Goal: Task Accomplishment & Management: Manage account settings

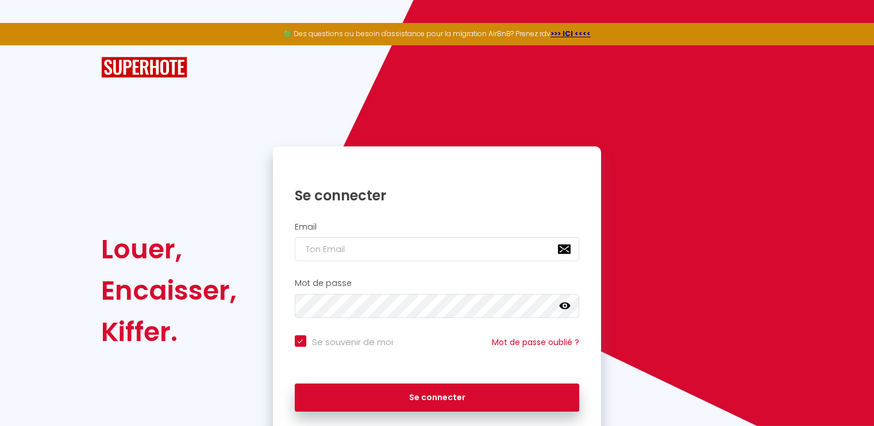
click at [341, 228] on h2 "Email" at bounding box center [437, 227] width 285 height 10
click at [333, 248] on input "email" at bounding box center [437, 249] width 285 height 24
type input "t"
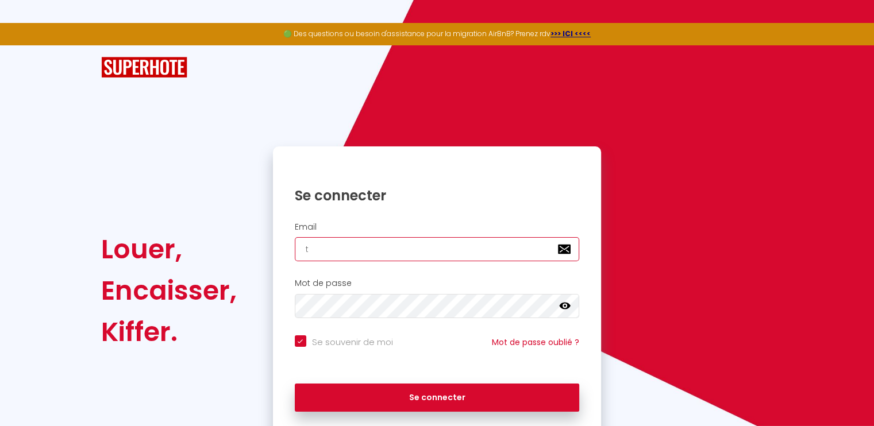
checkbox input "true"
type input "te"
checkbox input "true"
type input "tea"
checkbox input "true"
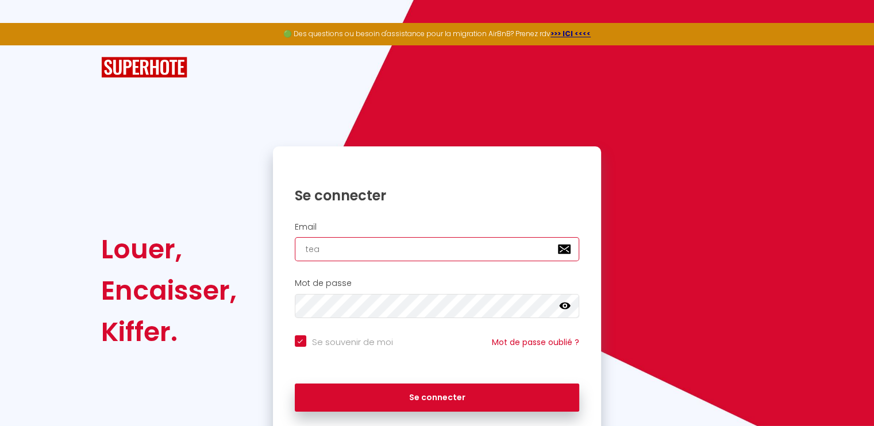
type input "team"
checkbox input "true"
type input "team."
checkbox input "true"
type input "team.s"
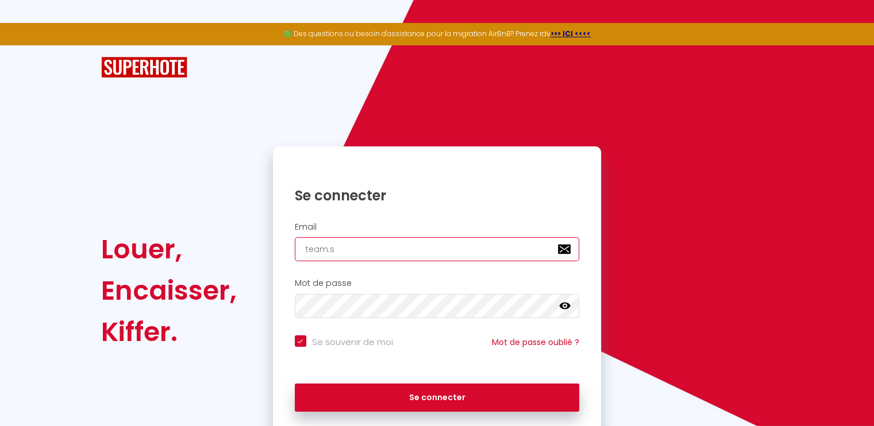
checkbox input "true"
type input "[DOMAIN_NAME]"
checkbox input "true"
type input "team.sci"
checkbox input "true"
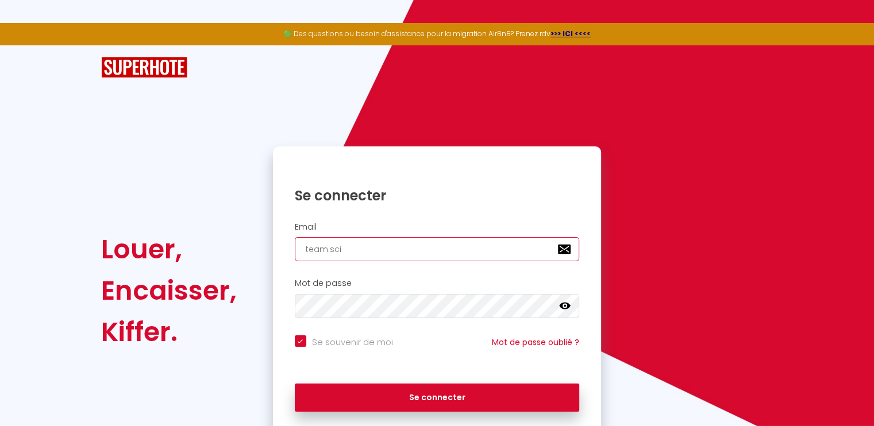
type input "team.scif"
checkbox input "true"
type input "team.scif2"
checkbox input "true"
type input "team.scif2a"
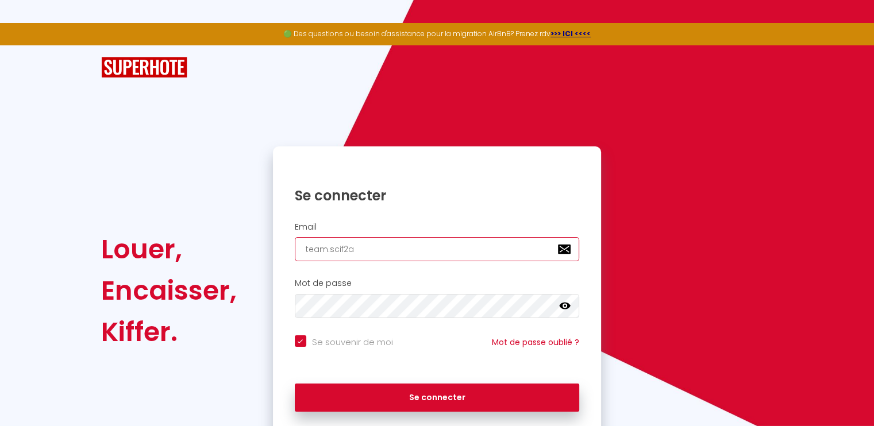
checkbox input "true"
type input "team.scif2a@"
checkbox input "true"
type input "team.scif2a@g"
checkbox input "true"
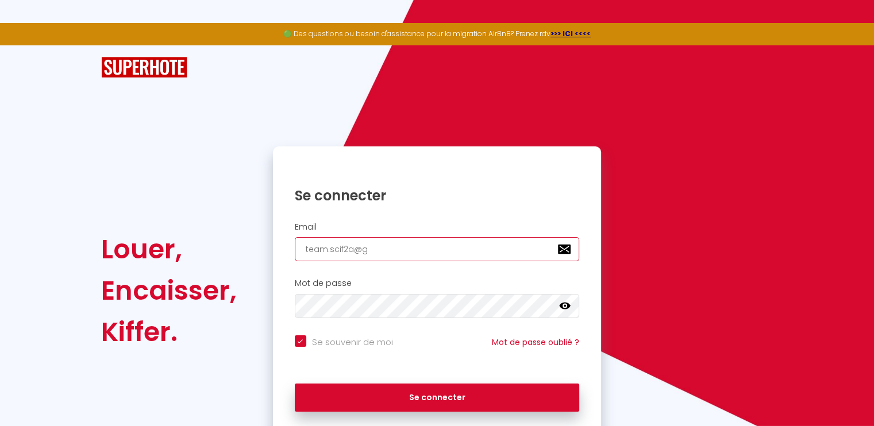
type input "team.scif2a@gm"
checkbox input "true"
type input "team.scif2a@gma"
checkbox input "true"
type input "team.scif2a@gmai"
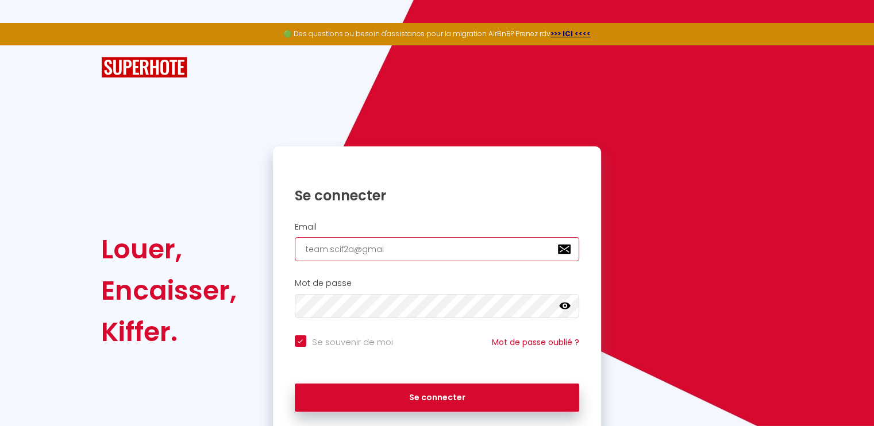
checkbox input "true"
type input "[EMAIL_ADDRESS]"
checkbox input "true"
type input "[EMAIL_ADDRESS]."
checkbox input "true"
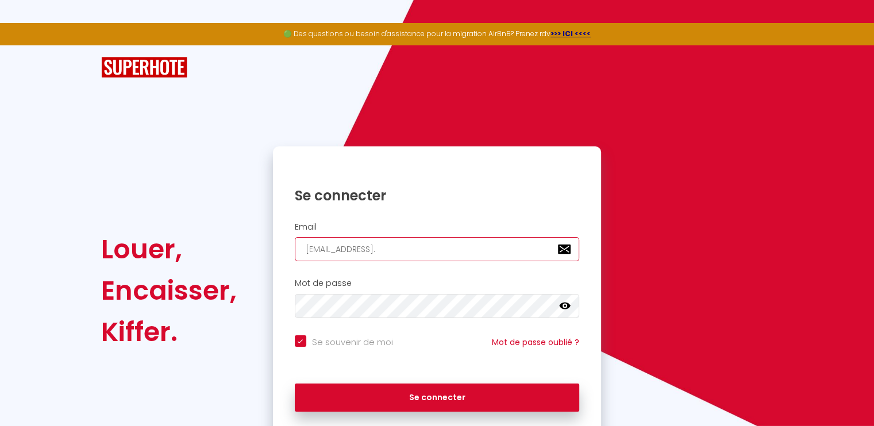
type input "team.scif2a@gmail.c"
checkbox input "true"
type input "[EMAIL_ADDRESS][DOMAIN_NAME]"
checkbox input "true"
type input "[EMAIL_ADDRESS][DOMAIN_NAME]"
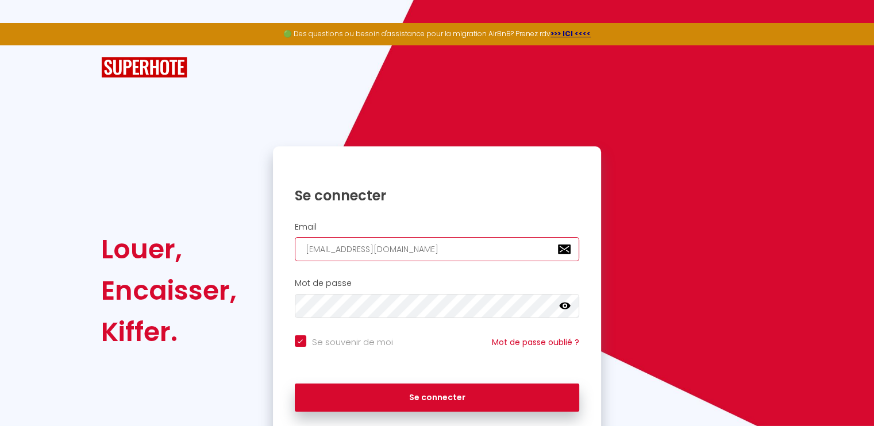
checkbox input "true"
type input "[EMAIL_ADDRESS][DOMAIN_NAME]"
click at [567, 305] on icon at bounding box center [564, 306] width 11 height 7
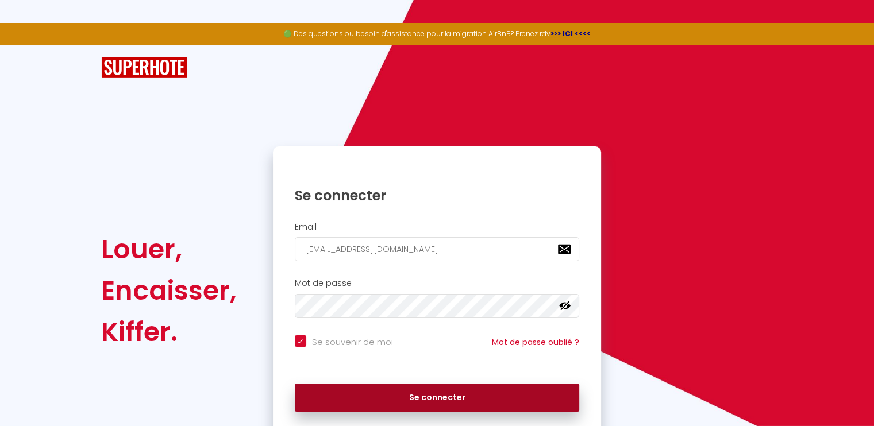
click at [450, 395] on button "Se connecter" at bounding box center [437, 398] width 285 height 29
checkbox input "true"
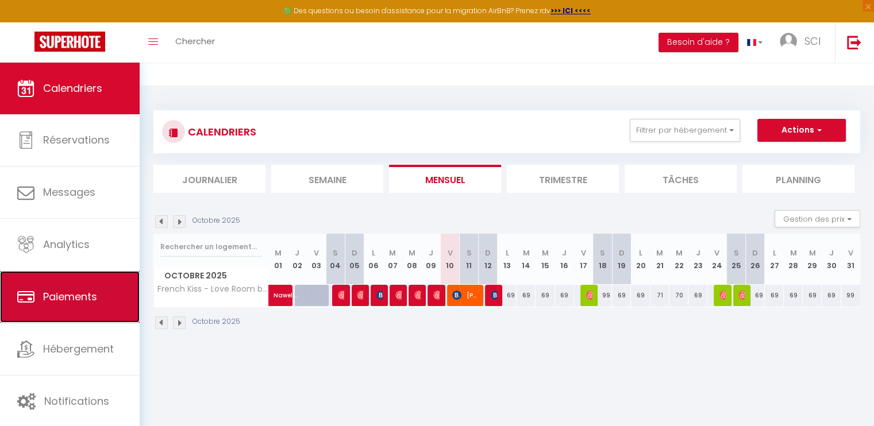
click at [79, 297] on span "Paiements" at bounding box center [70, 297] width 54 height 14
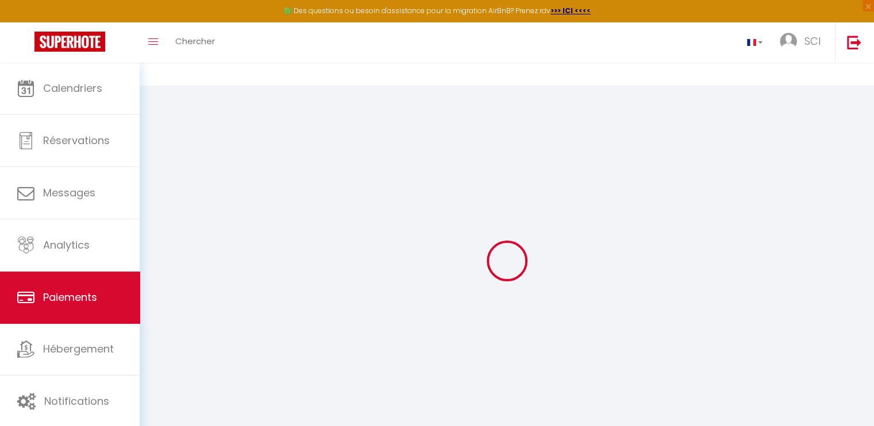
select select "2"
select select "0"
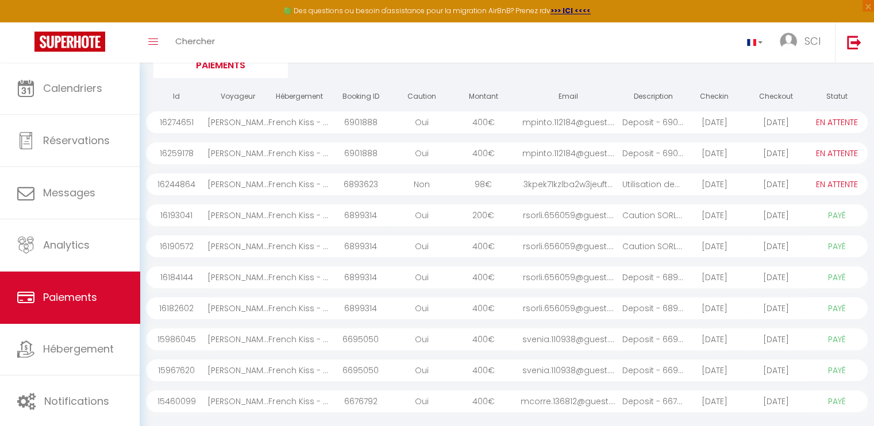
scroll to position [172, 0]
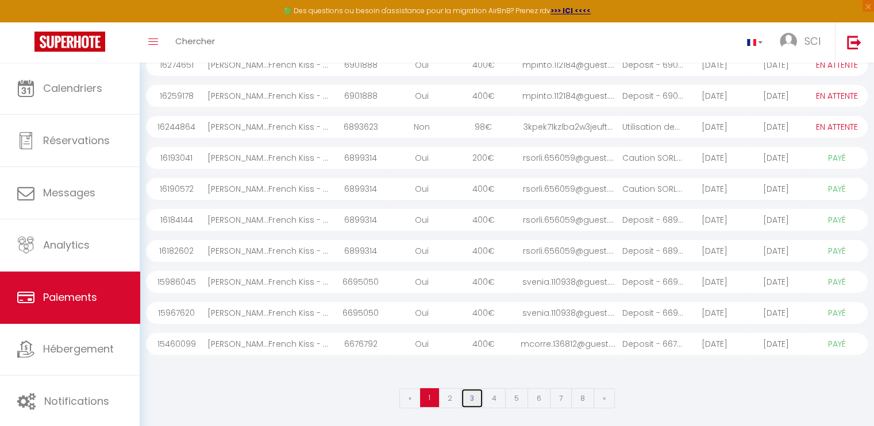
click at [471, 395] on link "3" at bounding box center [472, 398] width 22 height 20
click at [496, 395] on link "4" at bounding box center [494, 398] width 23 height 20
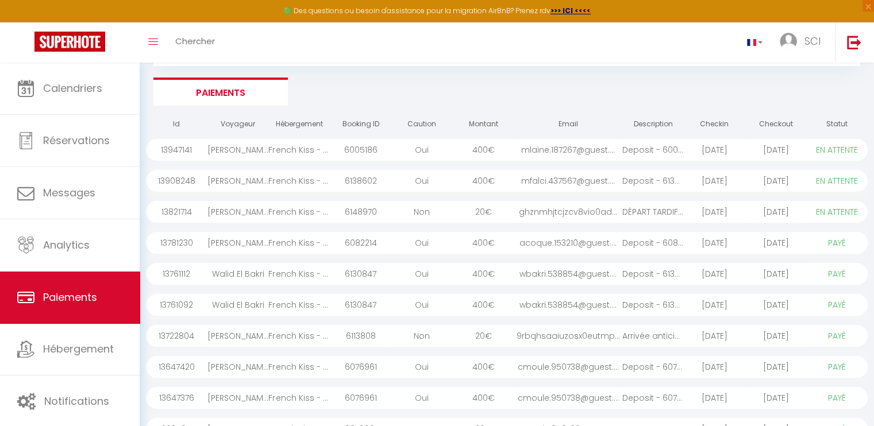
scroll to position [56, 0]
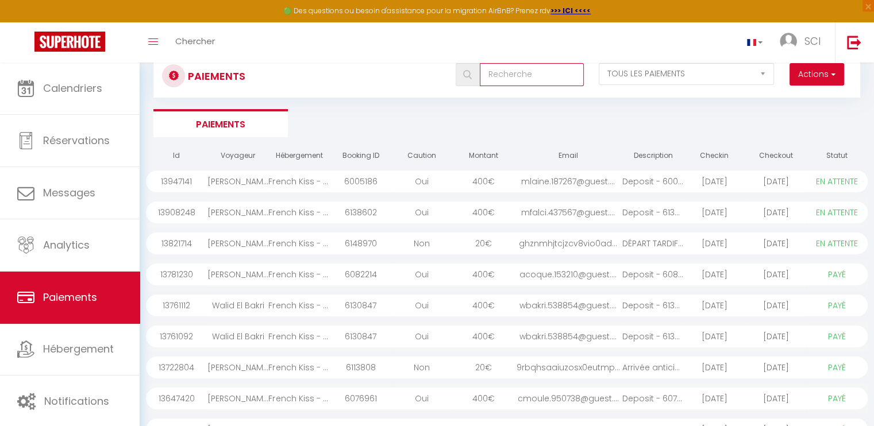
click at [519, 72] on input "text" at bounding box center [532, 74] width 104 height 23
type input "82"
select select "0"
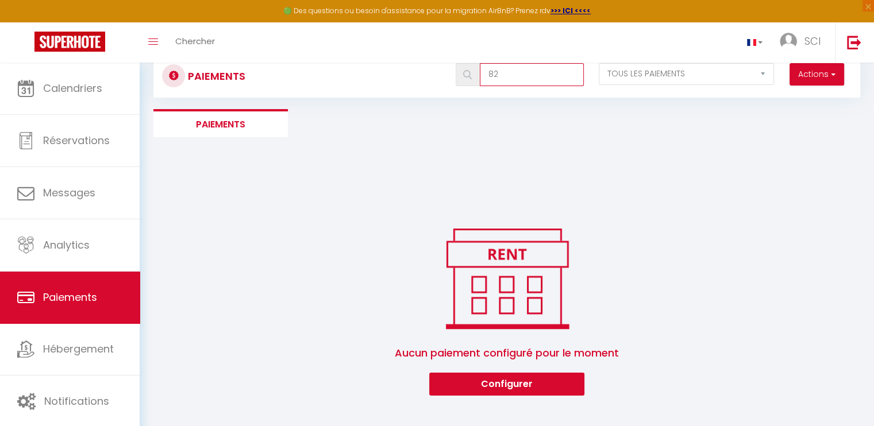
type input "8"
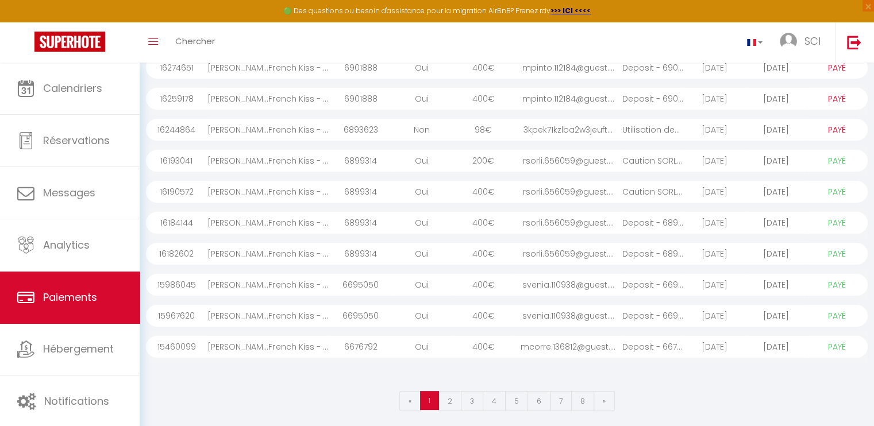
scroll to position [172, 0]
click at [472, 399] on link "3" at bounding box center [472, 398] width 22 height 20
select select "1"
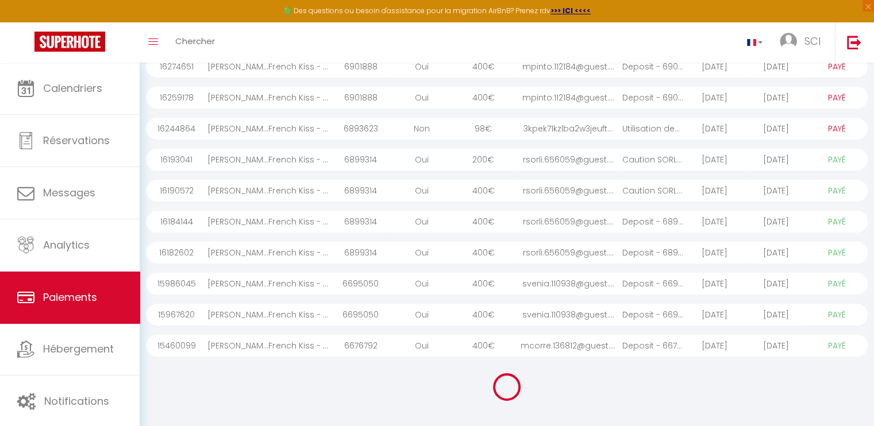
select select "1"
click at [493, 400] on link "4" at bounding box center [494, 398] width 23 height 20
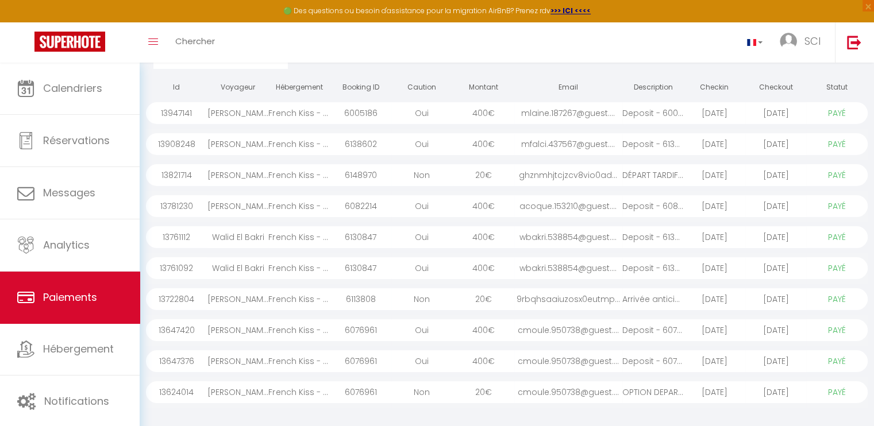
scroll to position [171, 0]
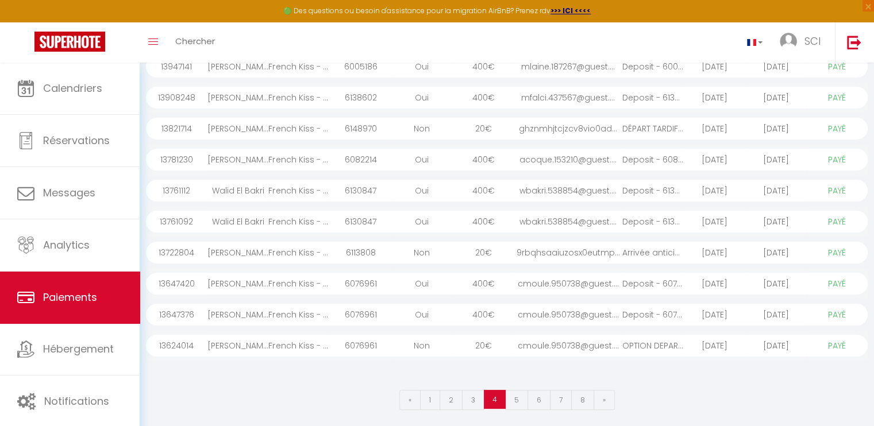
click at [521, 218] on div "wbakri.538854@guest...." at bounding box center [568, 222] width 108 height 22
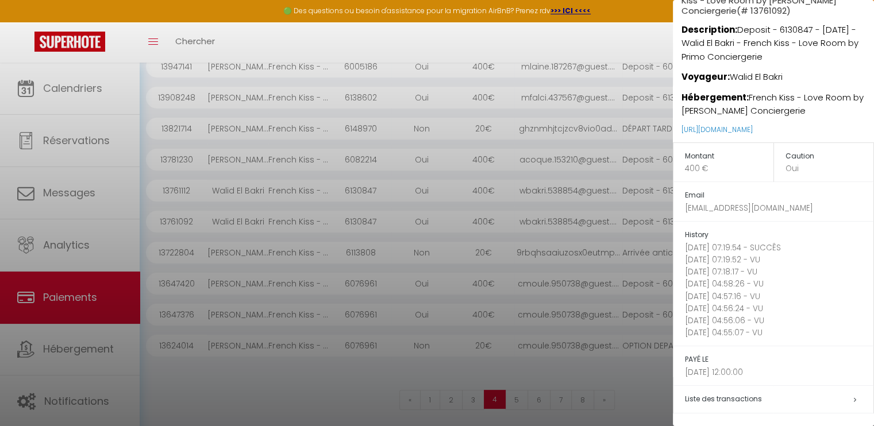
scroll to position [172, 0]
click at [854, 396] on icon at bounding box center [855, 399] width 2 height 7
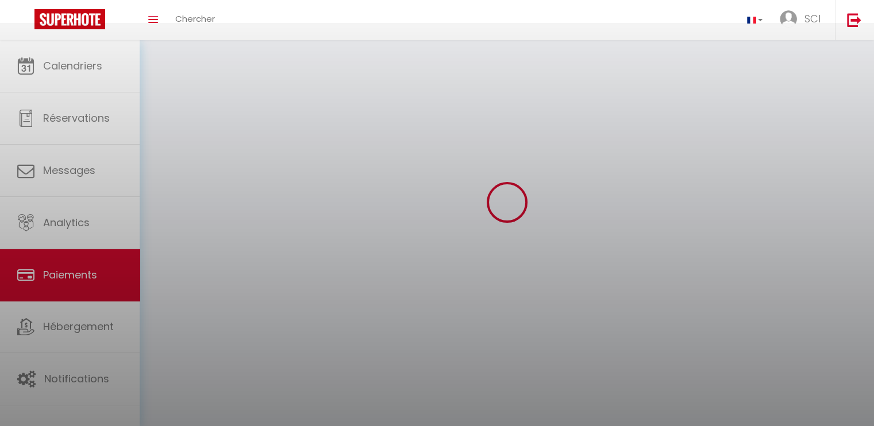
scroll to position [85, 0]
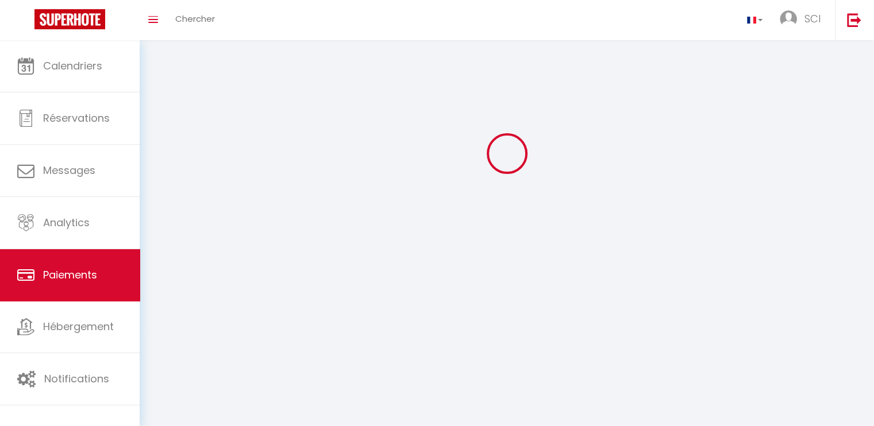
scroll to position [63, 0]
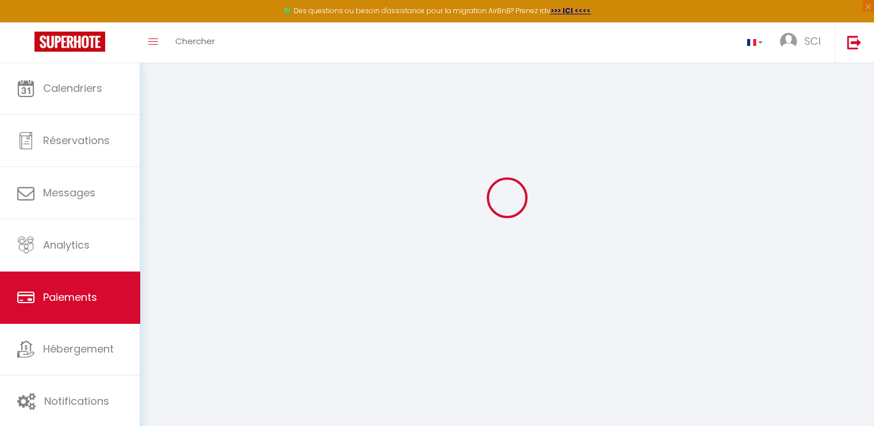
select select "2"
select select "0"
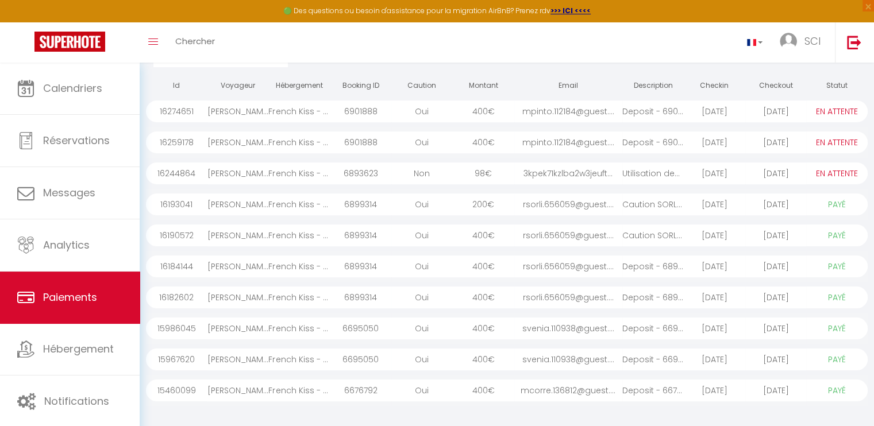
scroll to position [172, 0]
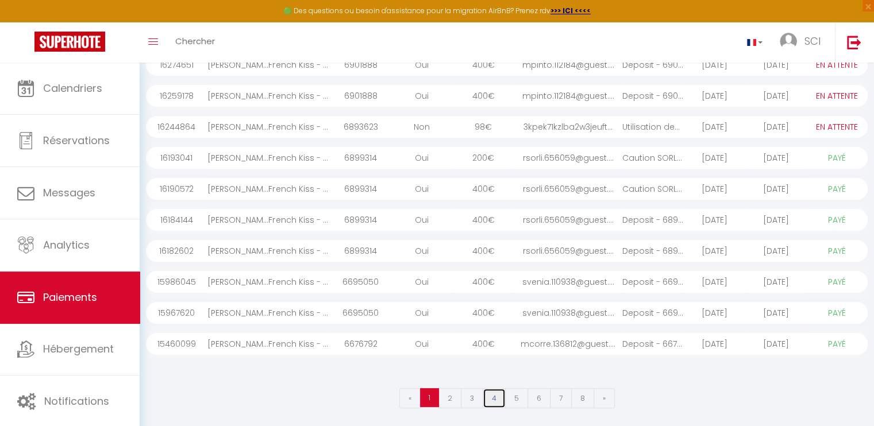
click at [496, 396] on link "4" at bounding box center [494, 398] width 23 height 20
click at [479, 218] on div "400 €" at bounding box center [483, 222] width 61 height 22
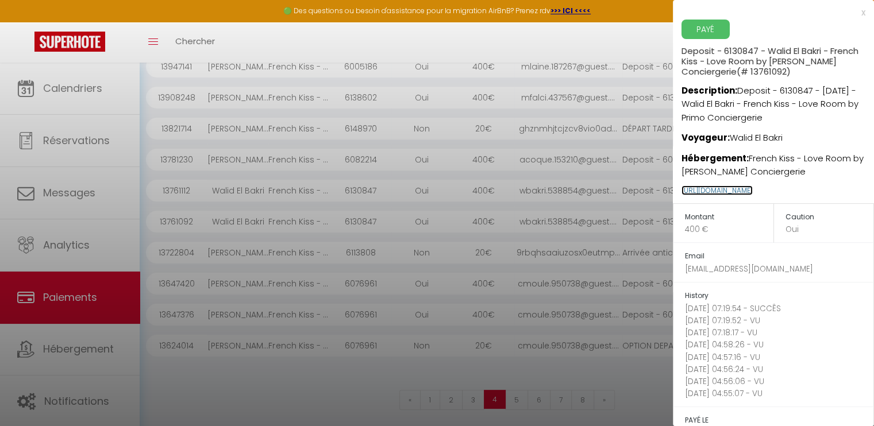
click at [722, 192] on link "[URL][DOMAIN_NAME]" at bounding box center [716, 191] width 71 height 10
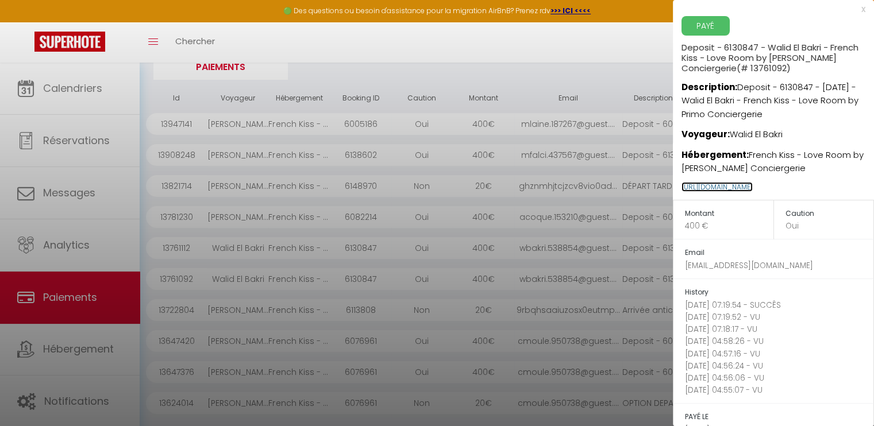
scroll to position [0, 0]
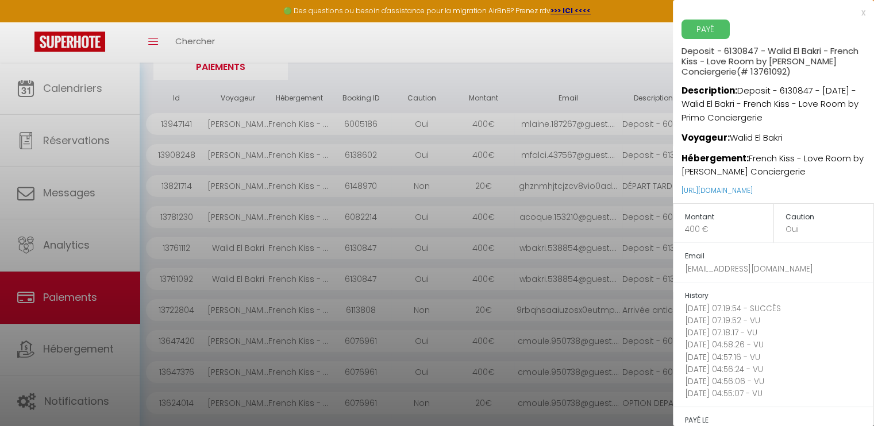
click at [398, 59] on div at bounding box center [437, 236] width 874 height 426
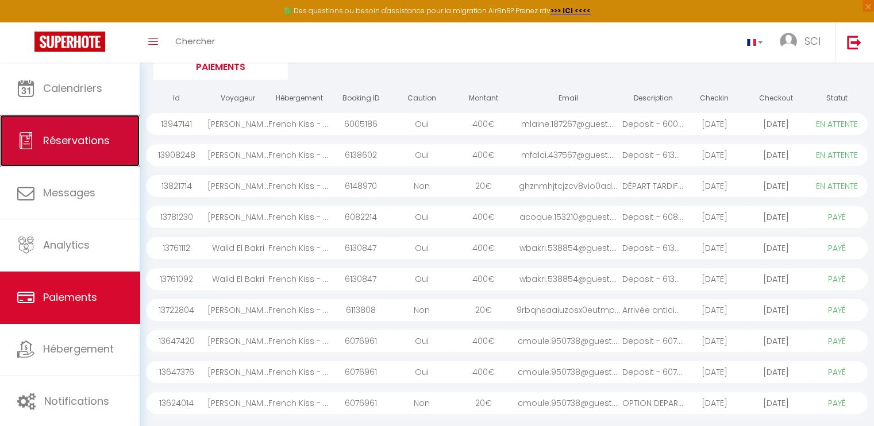
click at [72, 138] on span "Réservations" at bounding box center [76, 140] width 67 height 14
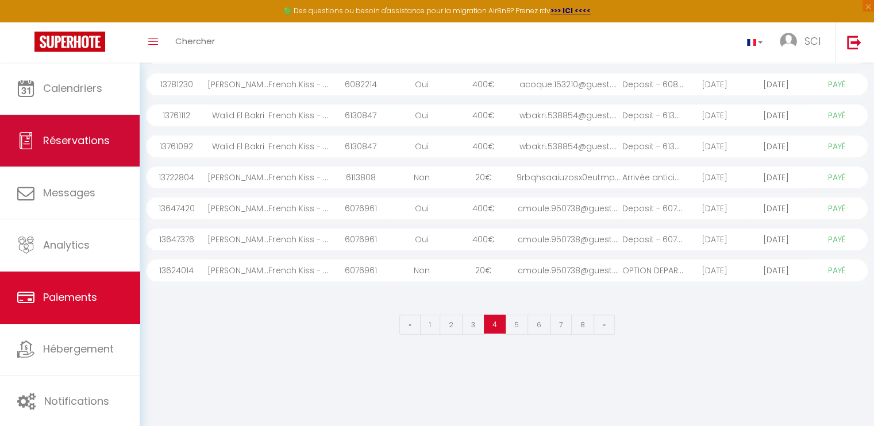
select select "not_cancelled"
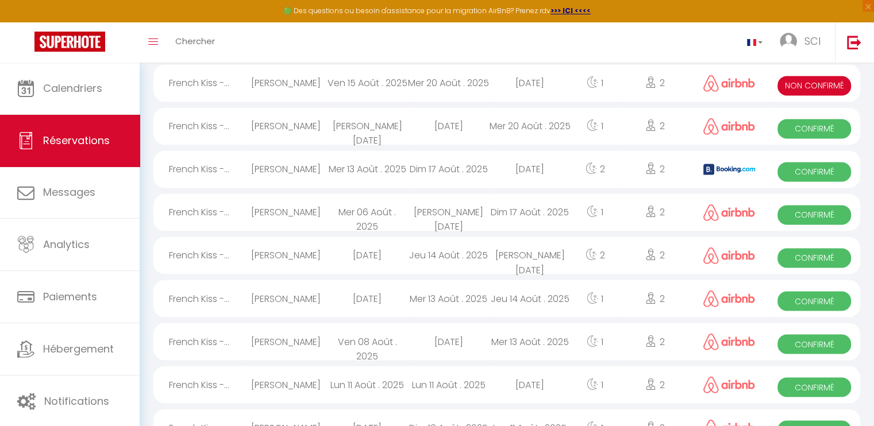
scroll to position [1972, 0]
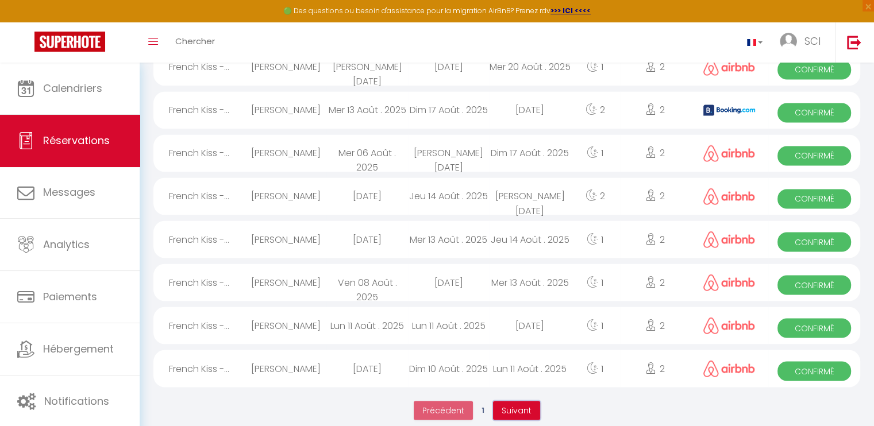
click at [514, 404] on span "Suivant" at bounding box center [517, 409] width 30 height 11
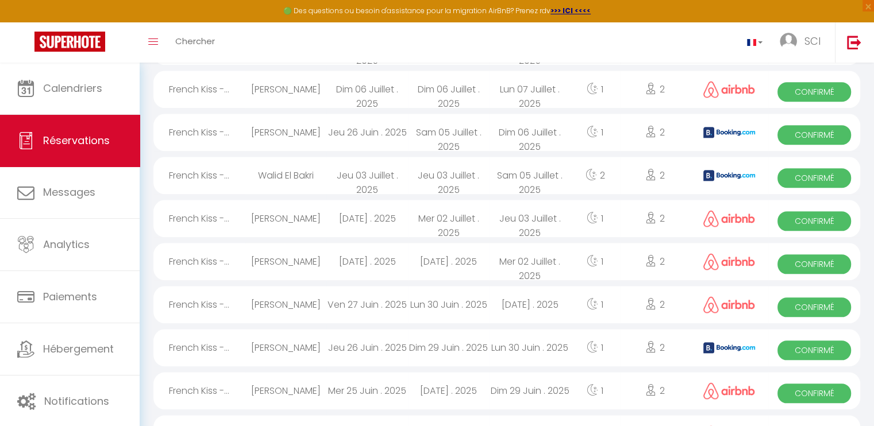
scroll to position [1177, 0]
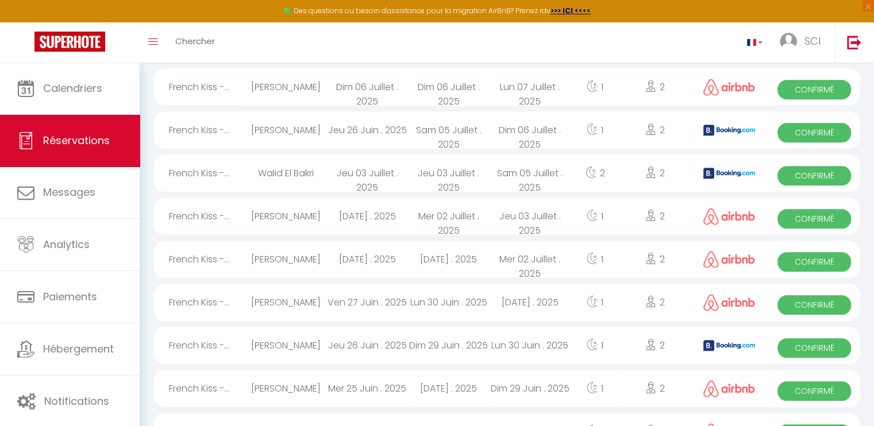
click at [411, 294] on div "Lun 30 Juin . 2025" at bounding box center [448, 302] width 81 height 37
select select "OK"
select select "1"
select select "0"
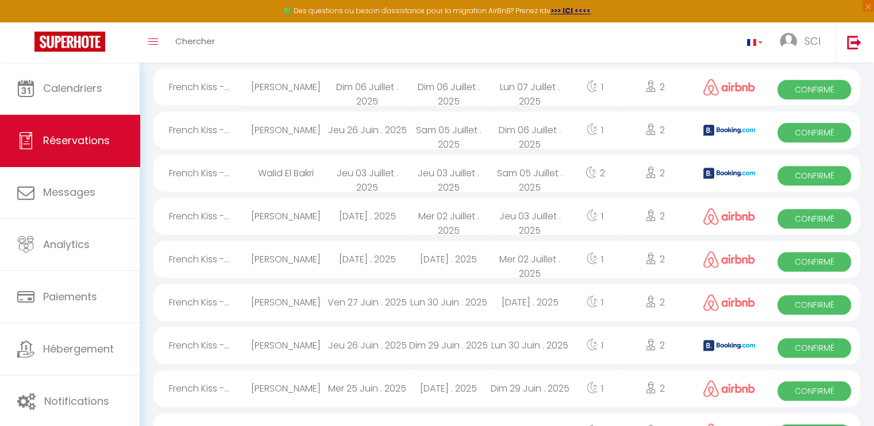
select select "1"
select select
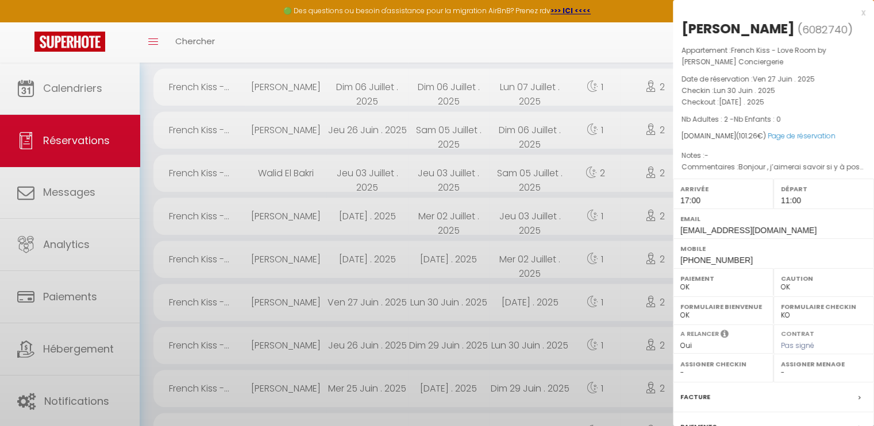
select select "45539"
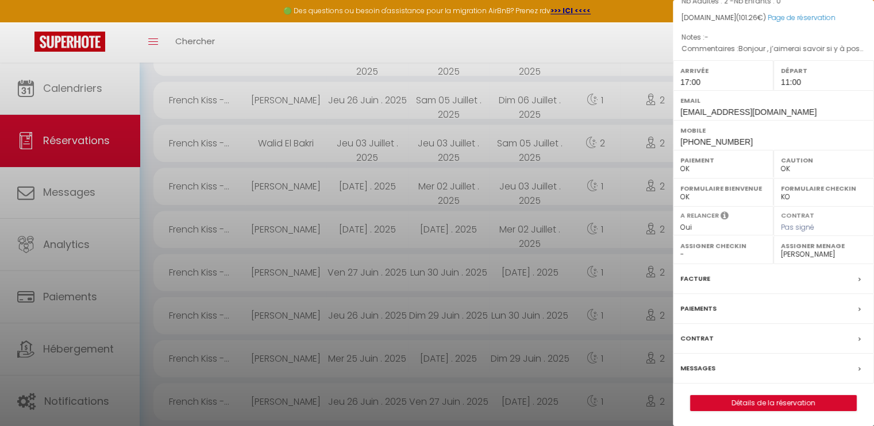
scroll to position [1234, 0]
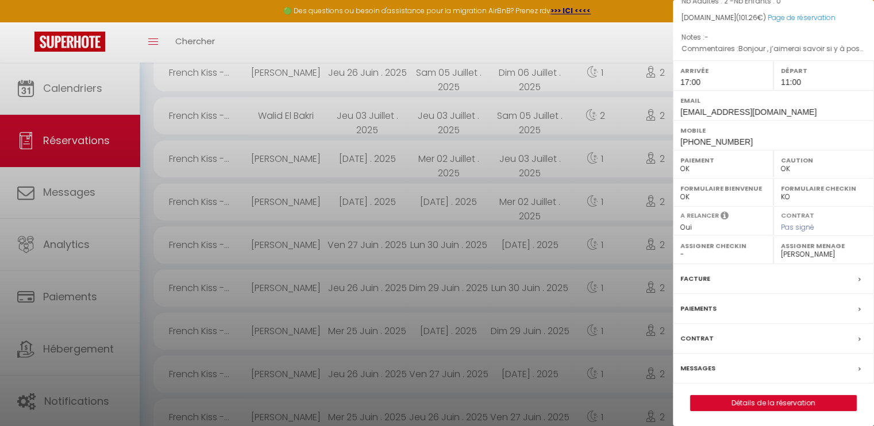
click at [858, 307] on icon at bounding box center [859, 309] width 2 height 7
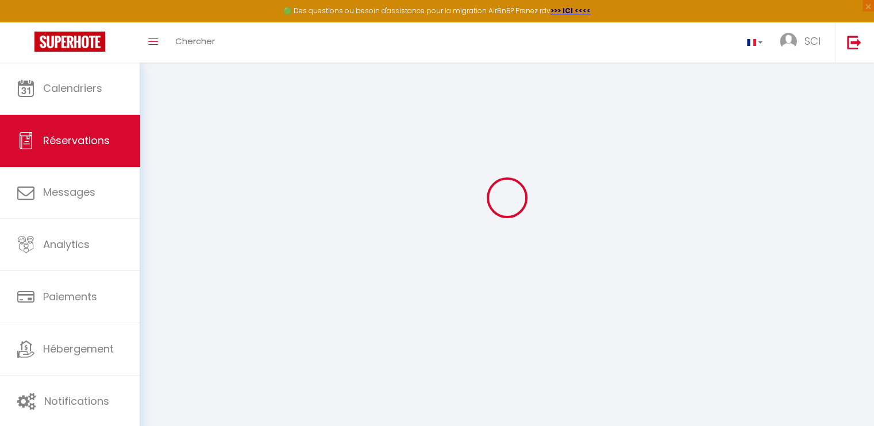
scroll to position [85, 0]
select select
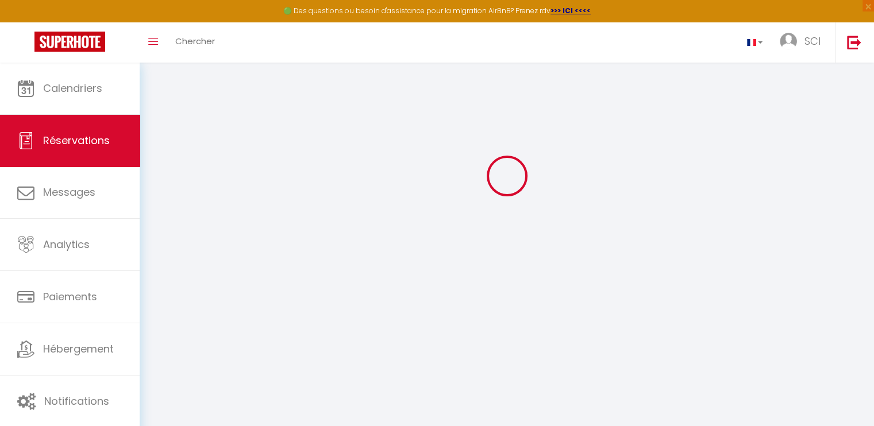
checkbox input "false"
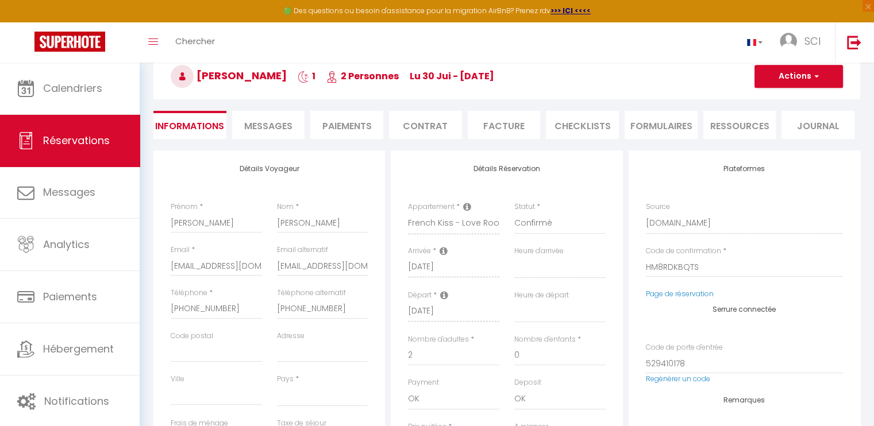
select select
checkbox input "false"
type textarea "Bonjour , j’aimerai savoir si y à possibilité d’avoir un départ plus tardif ?"
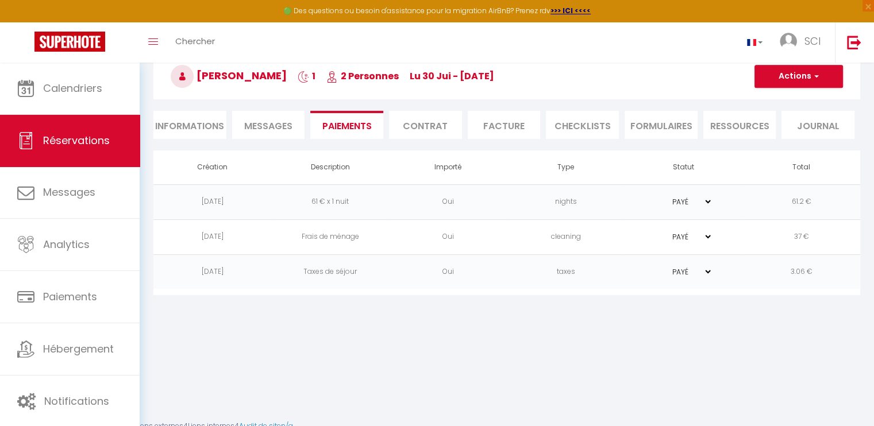
click at [314, 374] on body "🟢 Des questions ou besoin d'assistance pour la migration AirBnB? Prenez rdv >>>…" at bounding box center [437, 280] width 874 height 559
click at [508, 124] on li "Facture" at bounding box center [504, 125] width 73 height 28
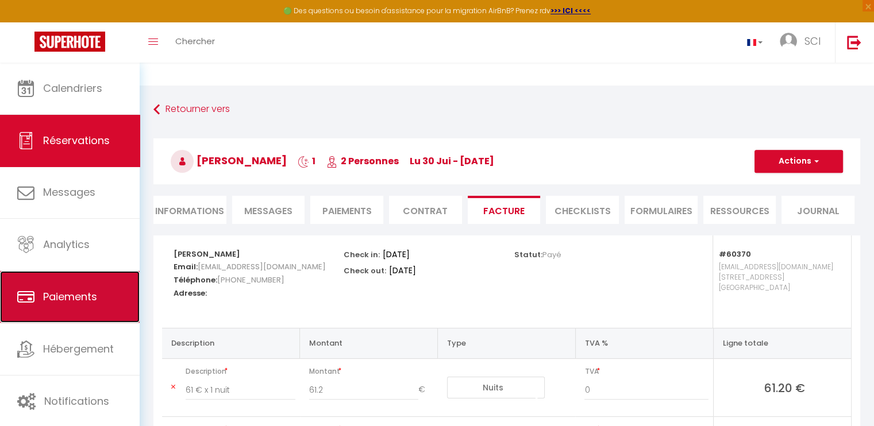
click at [76, 291] on span "Paiements" at bounding box center [70, 297] width 54 height 14
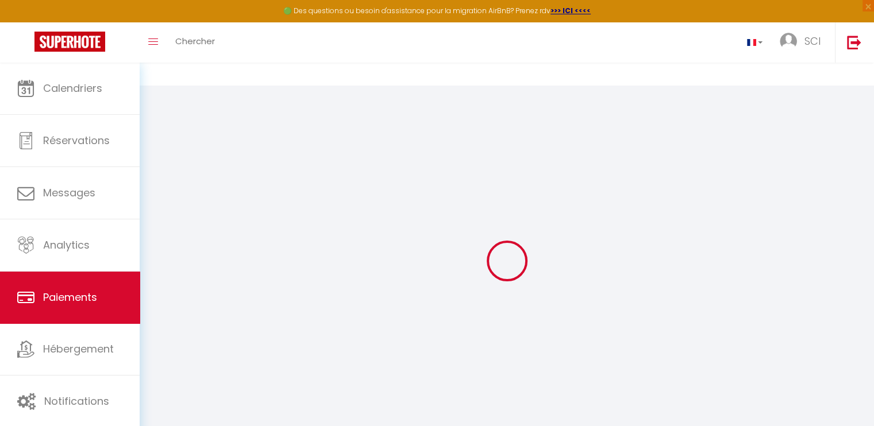
select select "2"
select select "0"
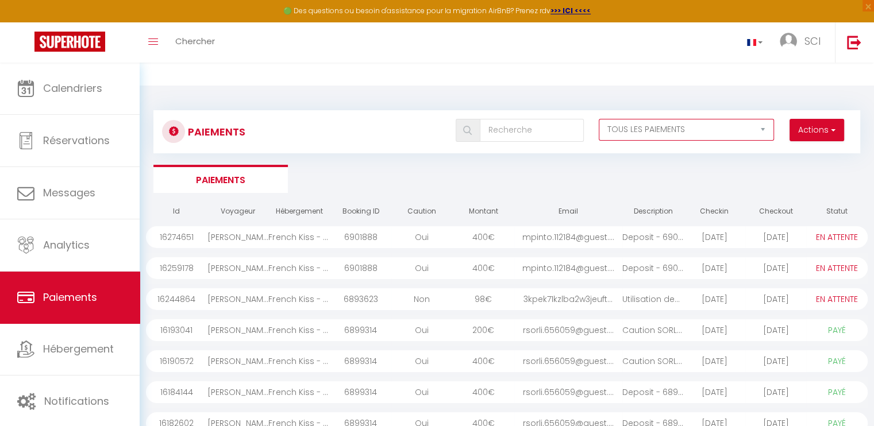
click at [760, 129] on select "EN ATTENTE PAYÉ TOUS LES PAIEMENTS" at bounding box center [687, 130] width 176 height 22
click at [544, 98] on div "Paiements Actions Créer nouveau lien paiement Créer nouveau lien caution EN ATT…" at bounding box center [507, 343] width 734 height 514
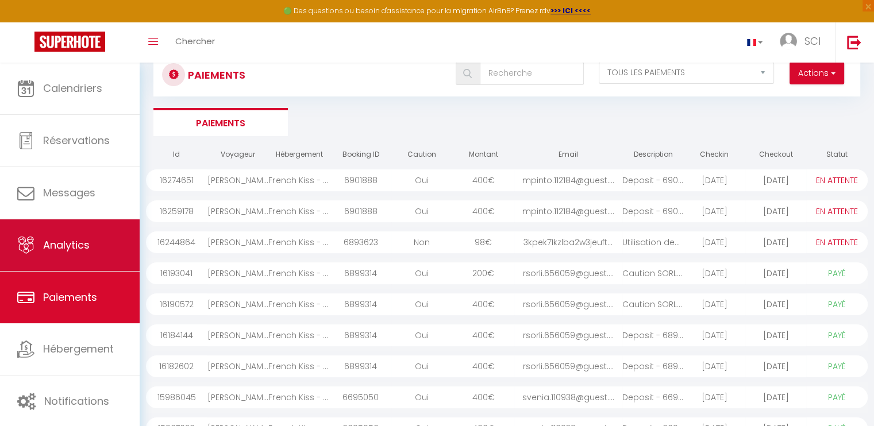
scroll to position [57, 0]
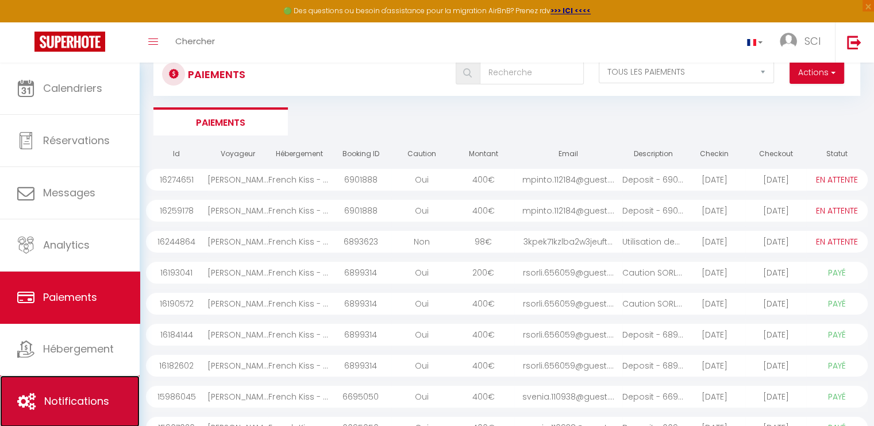
click at [61, 399] on span "Notifications" at bounding box center [76, 401] width 65 height 14
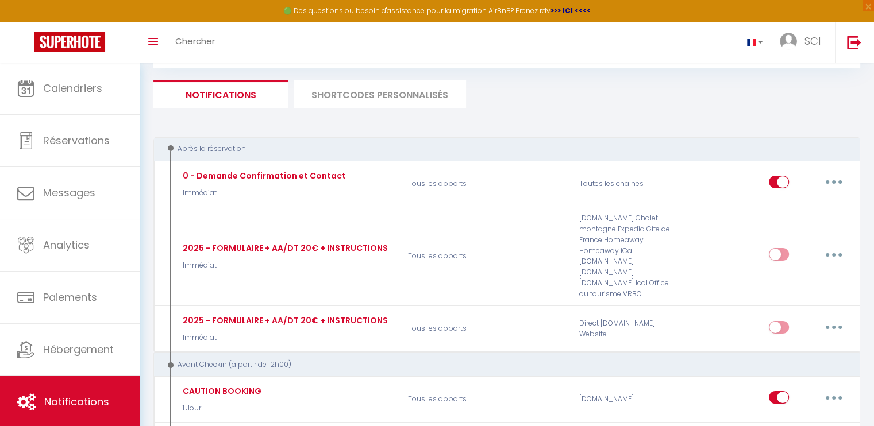
scroll to position [471, 0]
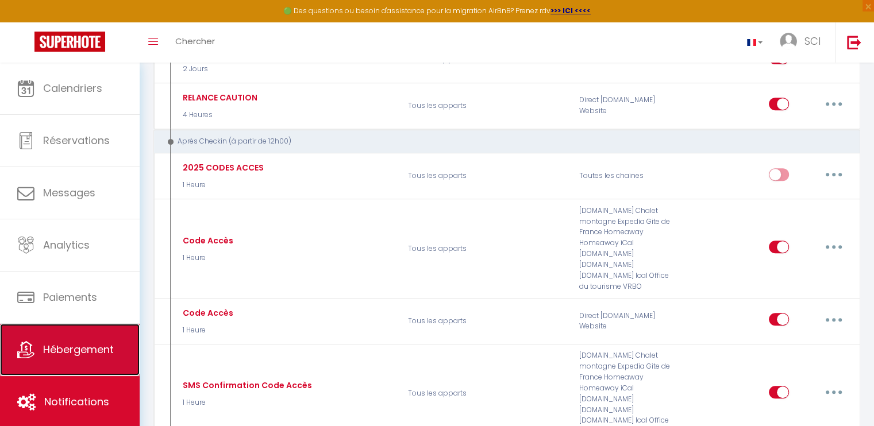
click at [70, 349] on span "Hébergement" at bounding box center [78, 349] width 71 height 14
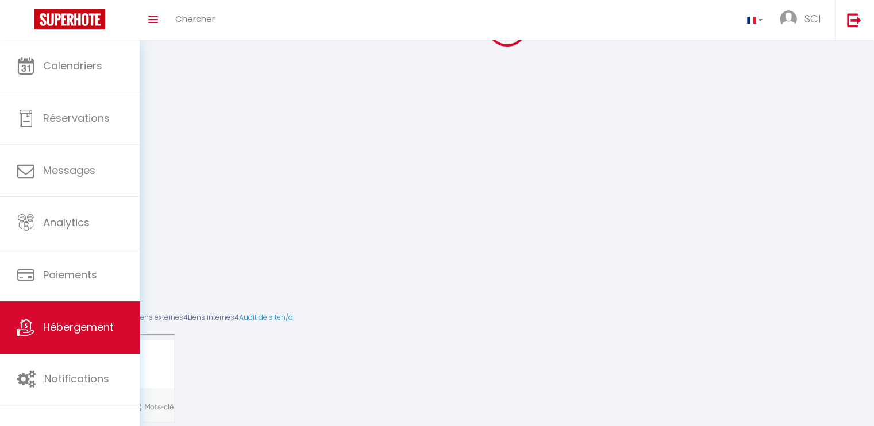
scroll to position [63, 0]
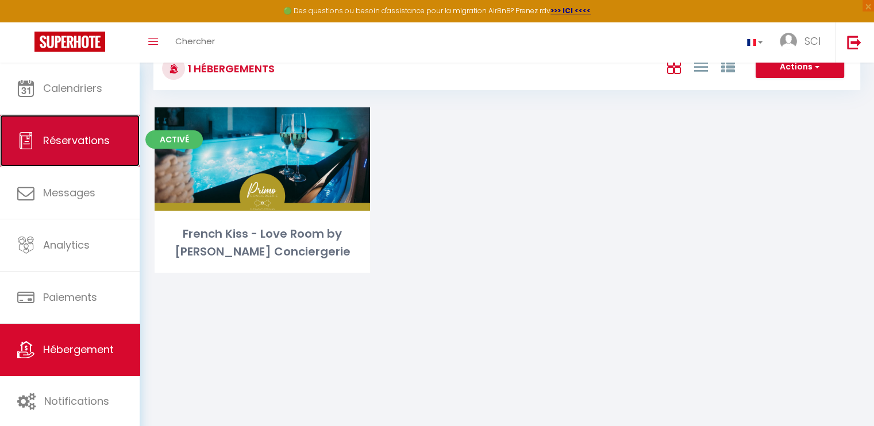
click at [59, 136] on span "Réservations" at bounding box center [76, 140] width 67 height 14
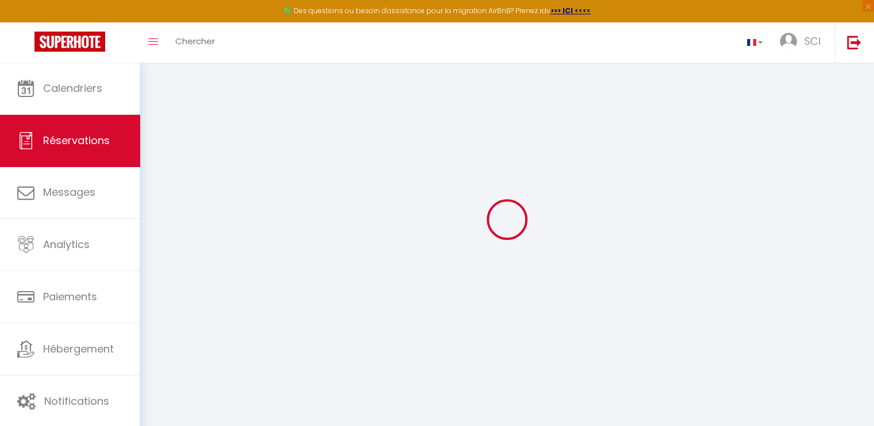
scroll to position [63, 0]
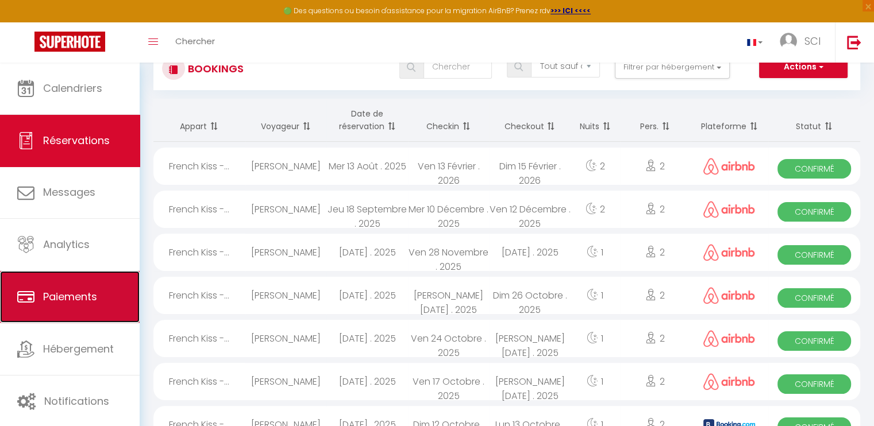
click at [75, 287] on link "Paiements" at bounding box center [70, 297] width 140 height 52
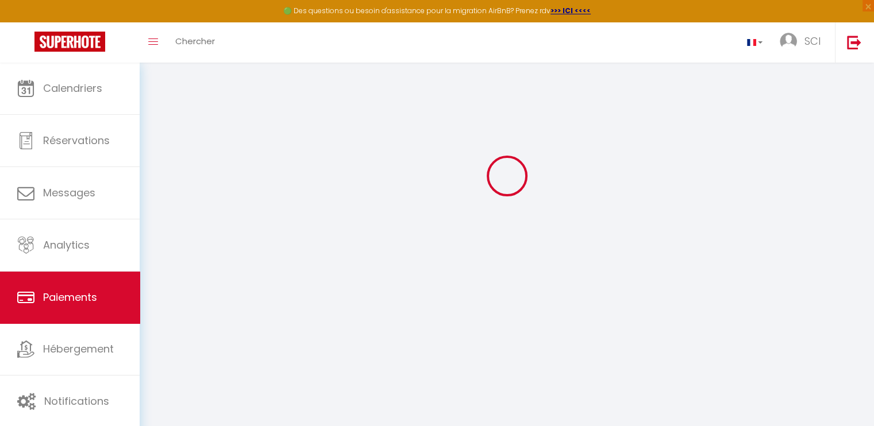
select select "2"
select select "0"
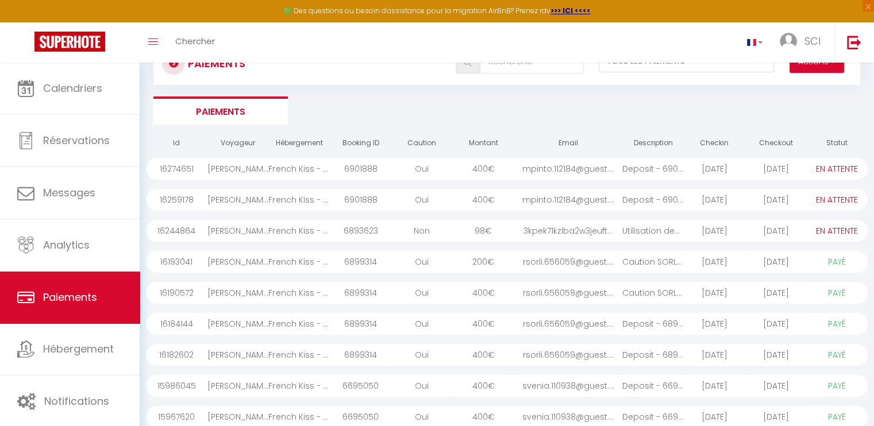
scroll to position [172, 0]
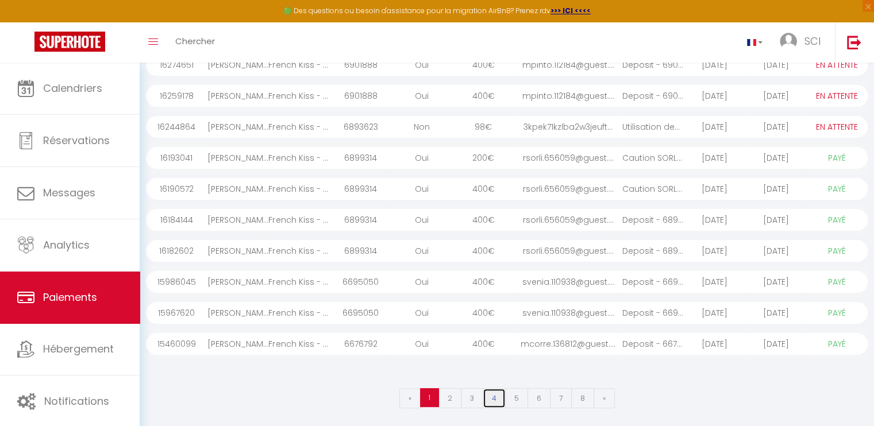
click at [499, 399] on link "4" at bounding box center [494, 398] width 23 height 20
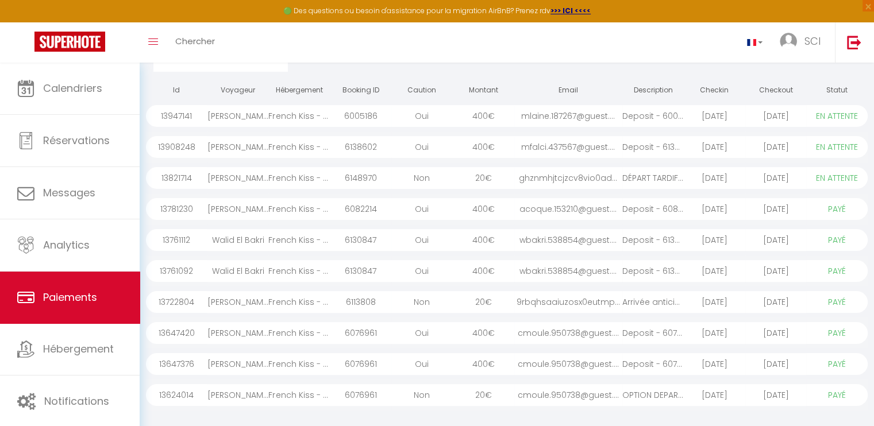
scroll to position [113, 0]
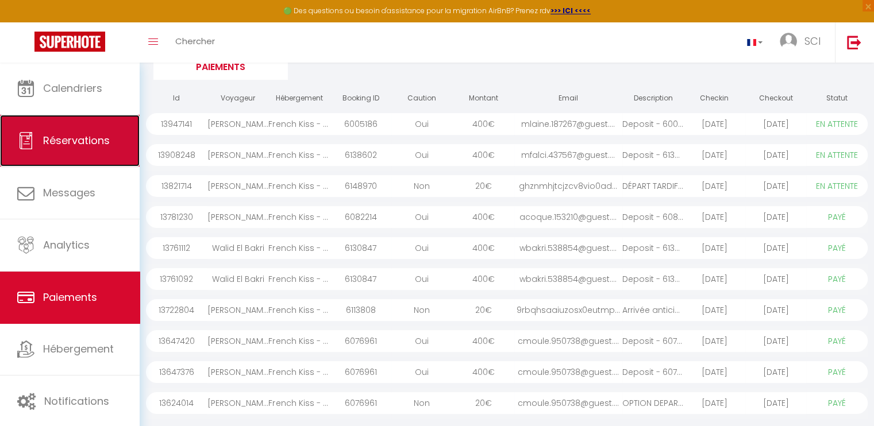
click at [90, 136] on span "Réservations" at bounding box center [76, 140] width 67 height 14
select select "not_cancelled"
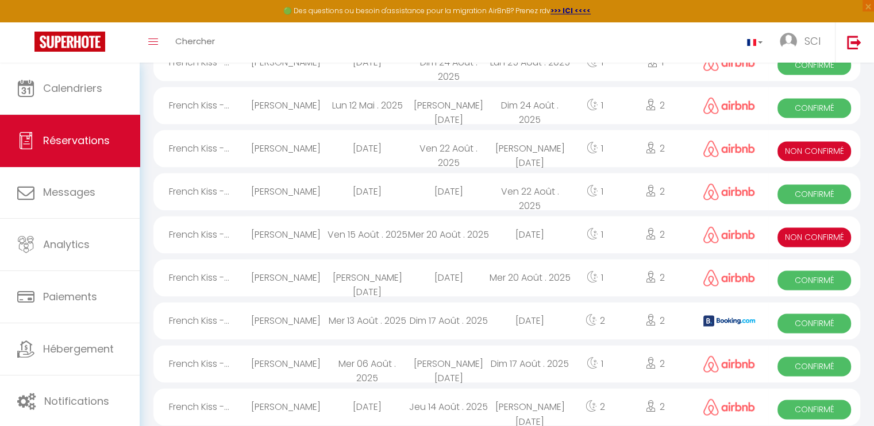
scroll to position [1972, 0]
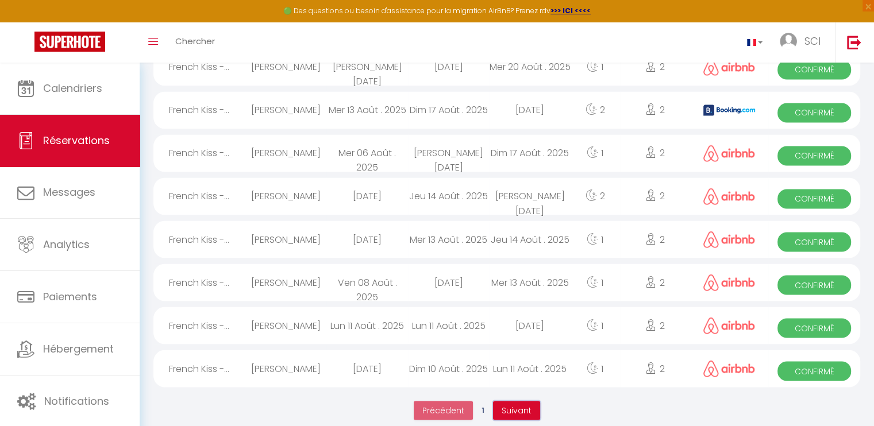
click at [514, 404] on span "Suivant" at bounding box center [517, 409] width 30 height 11
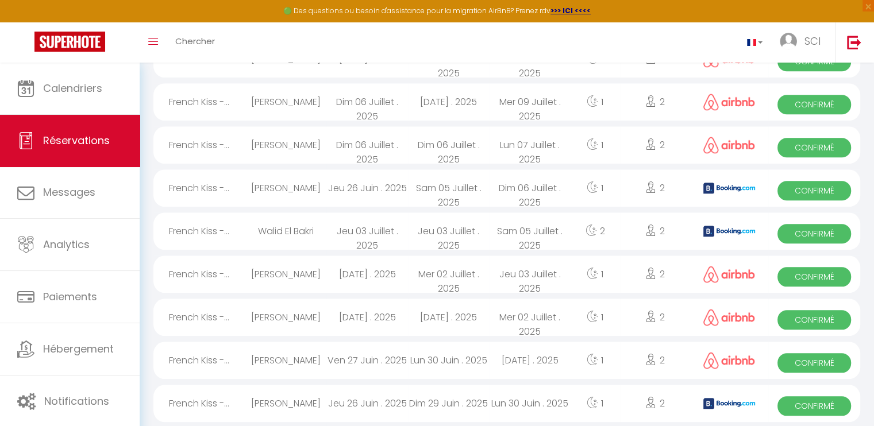
scroll to position [1119, 0]
click at [372, 312] on div "[DATE] . 2025" at bounding box center [366, 316] width 81 height 37
select select "OK"
select select "1"
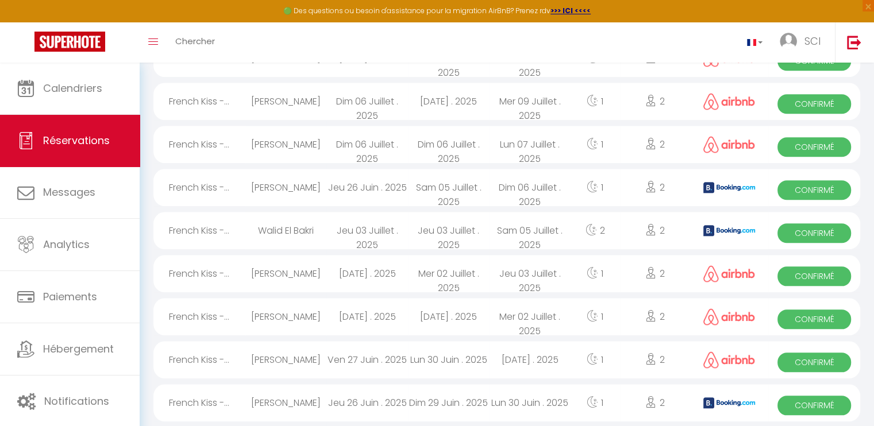
select select "0"
select select "1"
select select
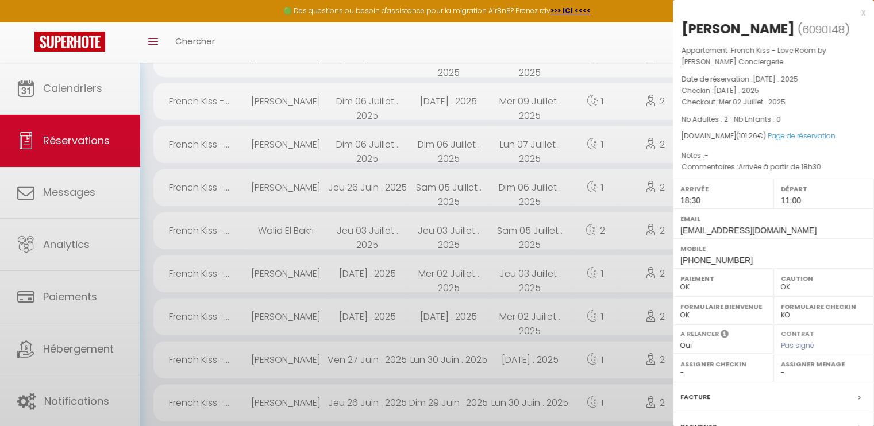
select select "45539"
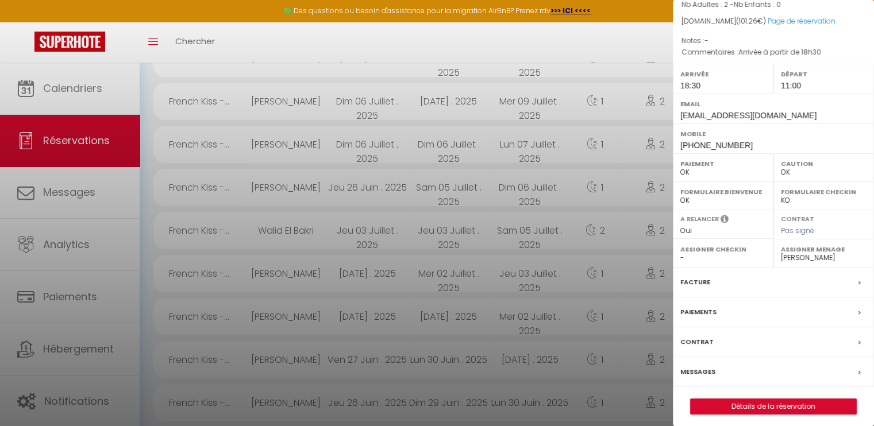
scroll to position [118, 0]
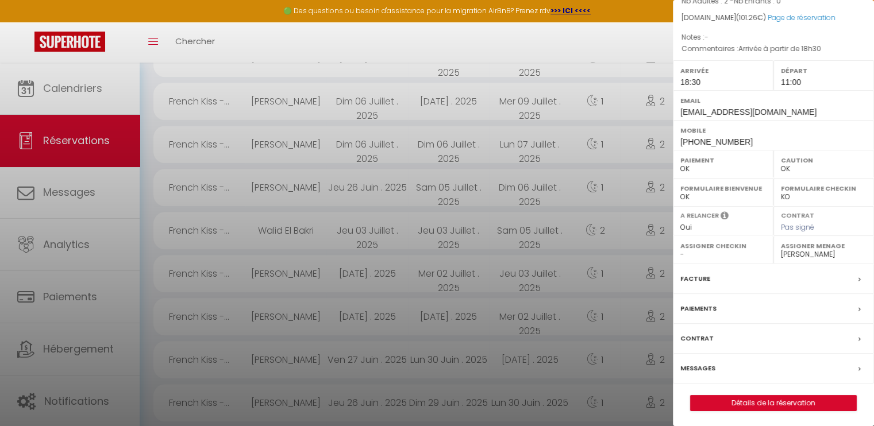
click at [736, 303] on div "Paiements" at bounding box center [773, 309] width 201 height 30
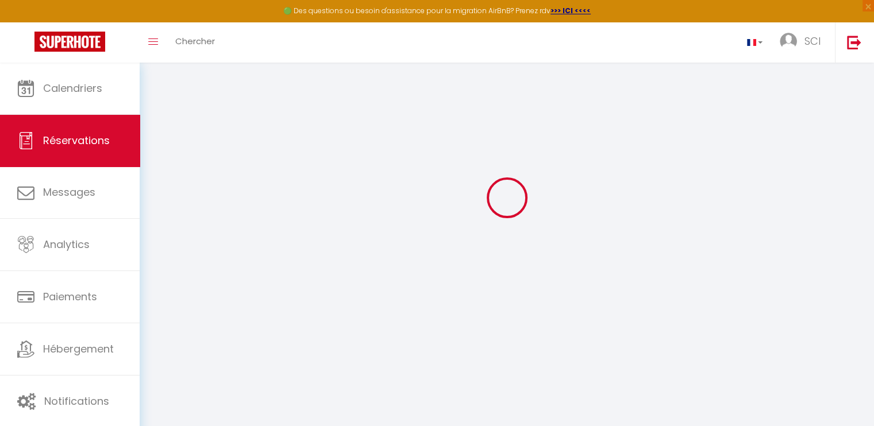
scroll to position [85, 0]
select select
checkbox input "false"
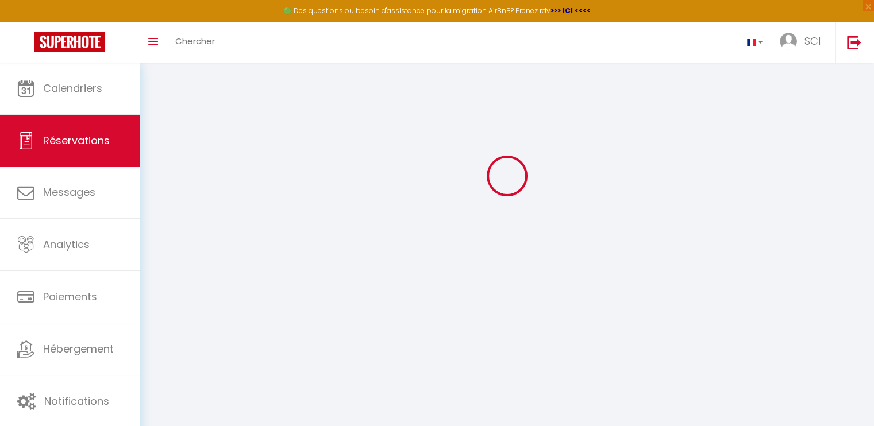
select select
checkbox input "false"
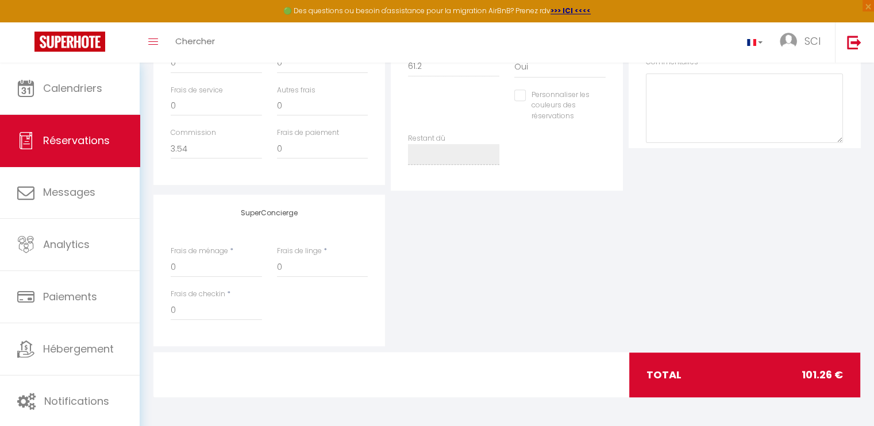
select select
checkbox input "false"
type textarea "Arrivée à partir de 18h30"
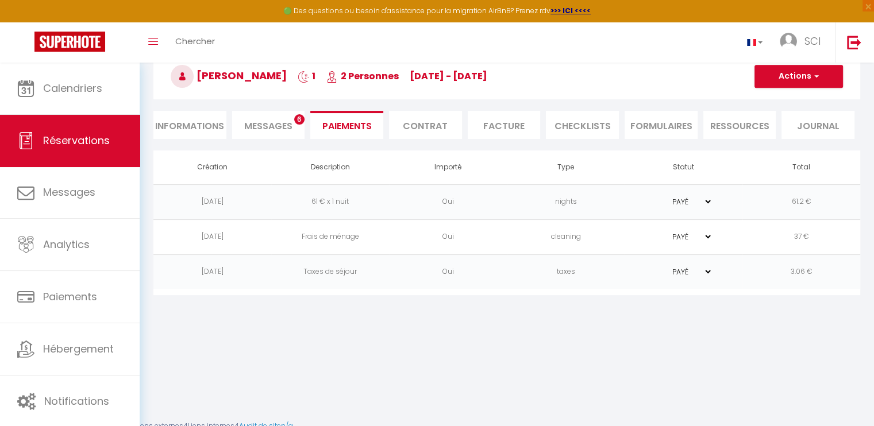
click at [568, 24] on div "Toggle menubar Chercher BUTTON SCI Paramètres" at bounding box center [474, 42] width 782 height 40
click at [496, 120] on li "Facture" at bounding box center [504, 125] width 73 height 28
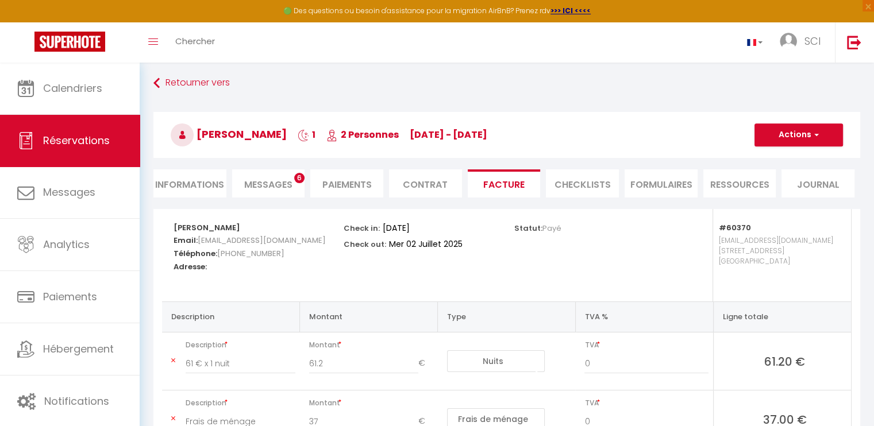
scroll to position [11, 0]
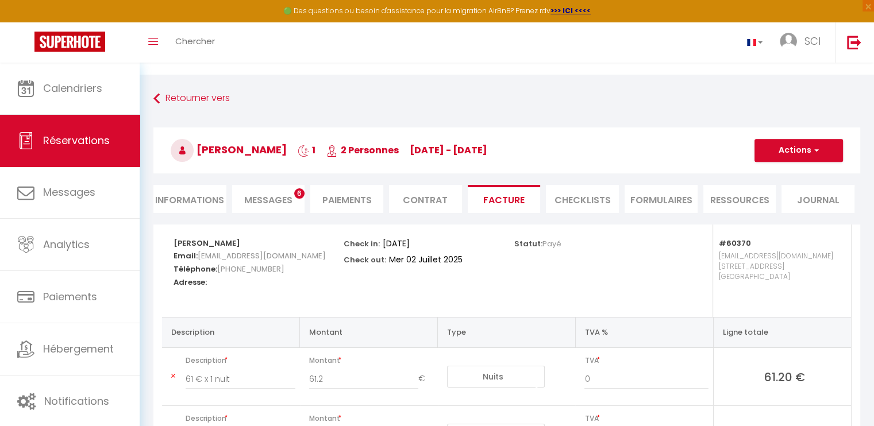
click at [649, 194] on li "FORMULAIRES" at bounding box center [661, 199] width 73 height 28
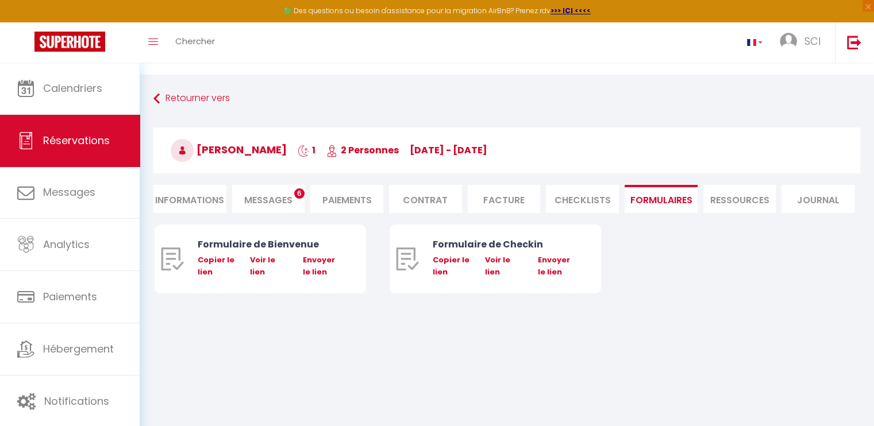
click at [429, 192] on li "Contrat" at bounding box center [425, 199] width 73 height 28
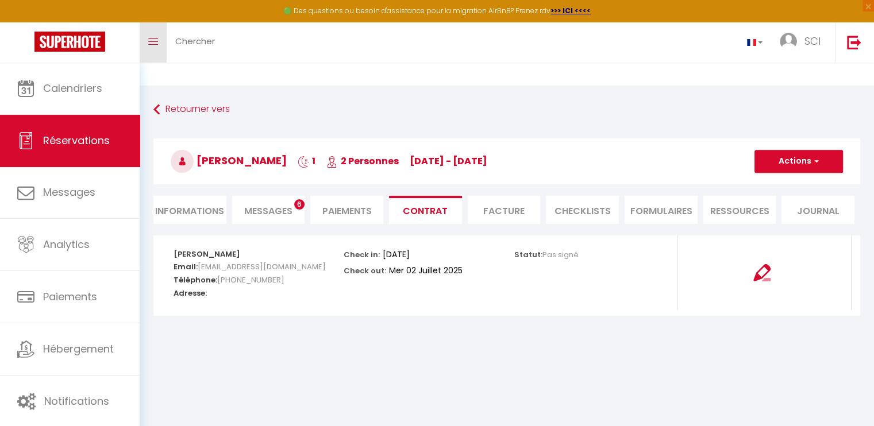
click at [155, 44] on icon "Toggle menubar" at bounding box center [153, 41] width 10 height 7
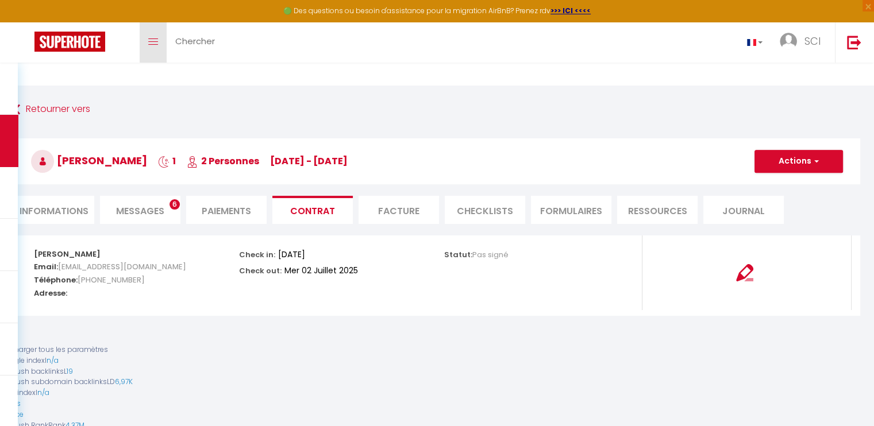
click at [155, 44] on icon "Toggle menubar" at bounding box center [153, 41] width 10 height 7
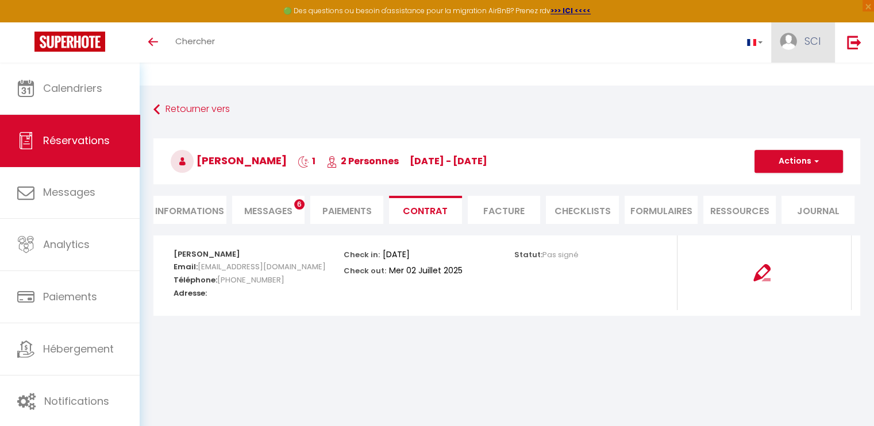
click at [807, 38] on span "SCI" at bounding box center [812, 41] width 16 height 14
click at [810, 214] on li "Journal" at bounding box center [817, 210] width 73 height 28
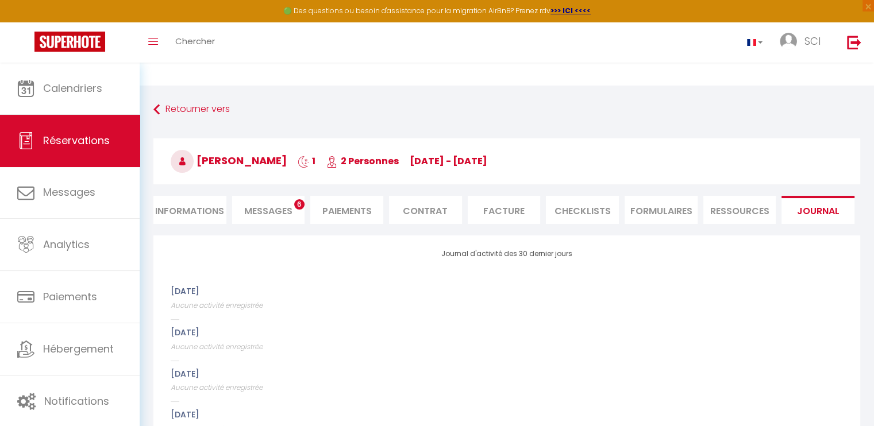
click at [583, 209] on li "CHECKLISTS" at bounding box center [582, 210] width 73 height 28
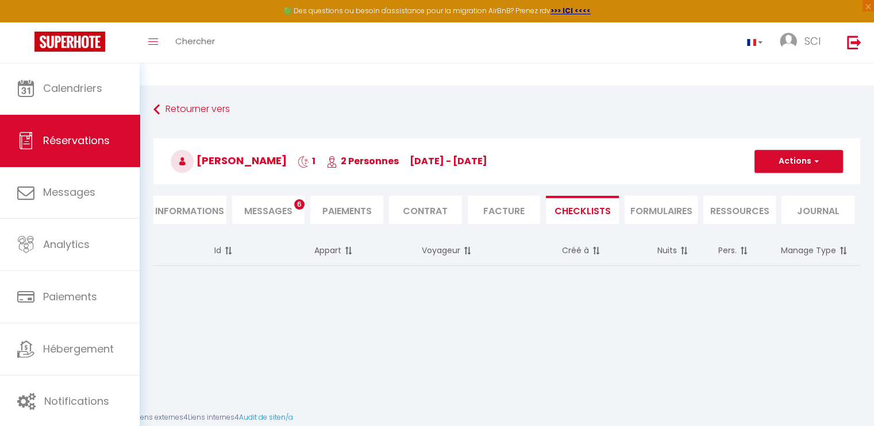
click at [434, 210] on li "Contrat" at bounding box center [425, 210] width 73 height 28
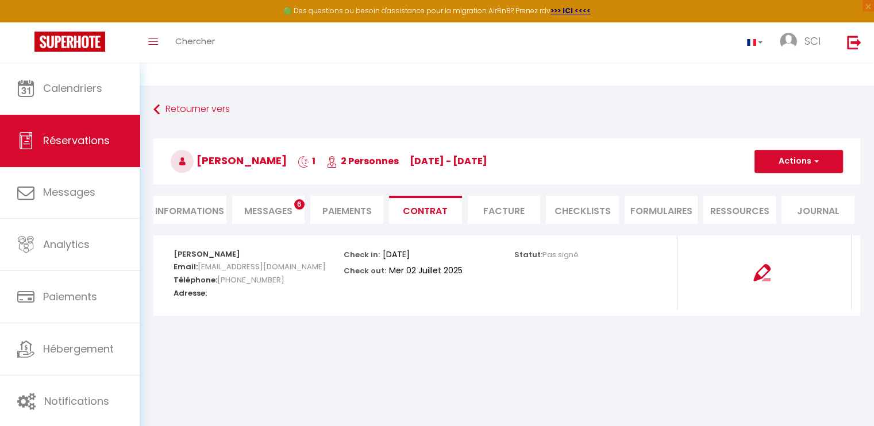
click at [338, 207] on li "Paiements" at bounding box center [346, 210] width 73 height 28
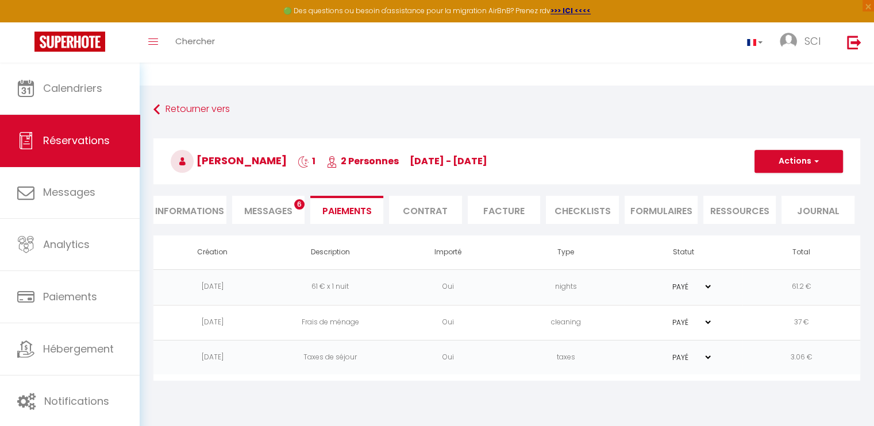
click at [209, 211] on li "Informations" at bounding box center [189, 210] width 73 height 28
select select
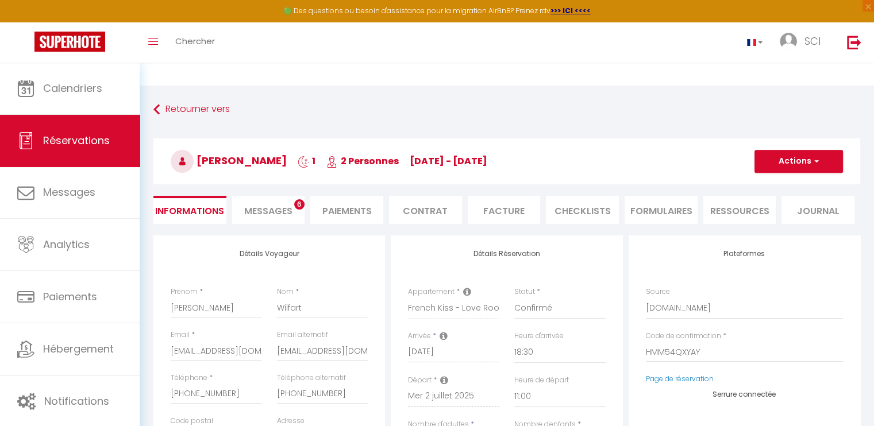
click at [263, 206] on span "Messages" at bounding box center [268, 211] width 48 height 13
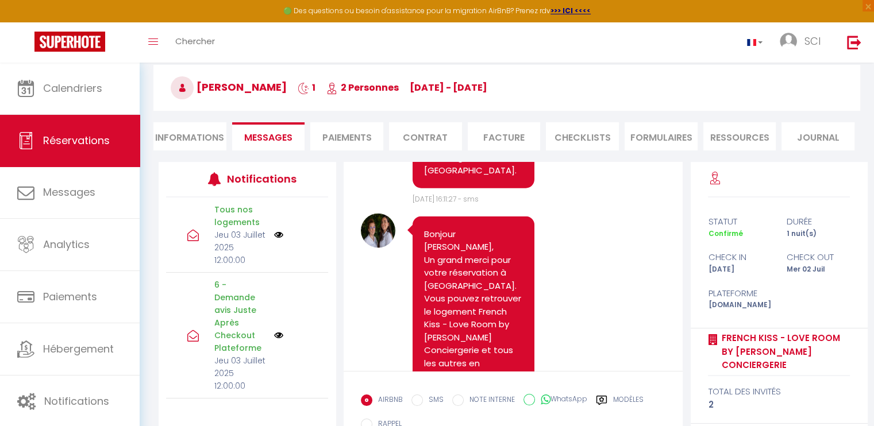
scroll to position [115, 0]
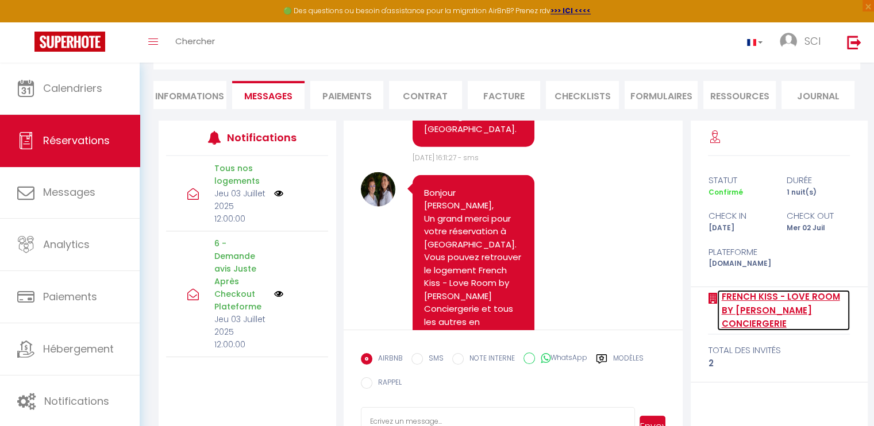
click at [742, 293] on link "French Kiss - Love Room by [PERSON_NAME] Conciergerie" at bounding box center [783, 310] width 133 height 41
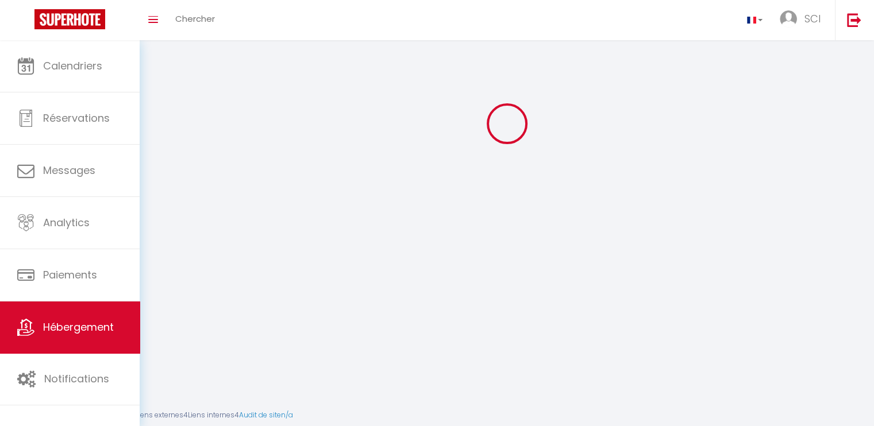
scroll to position [85, 0]
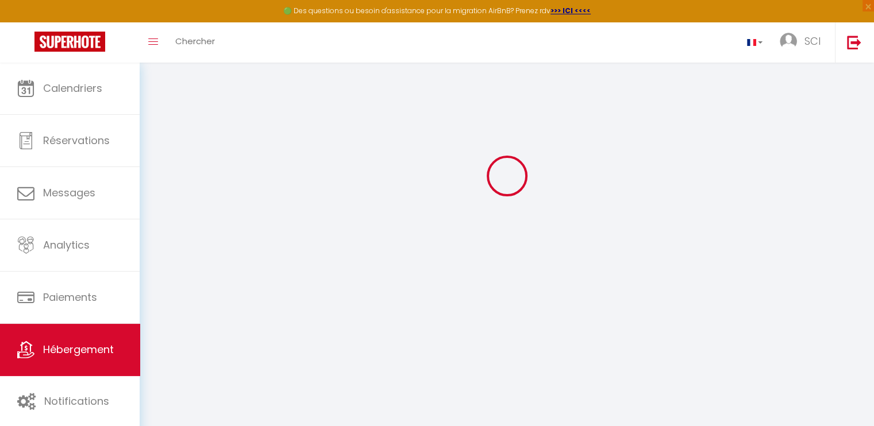
scroll to position [63, 0]
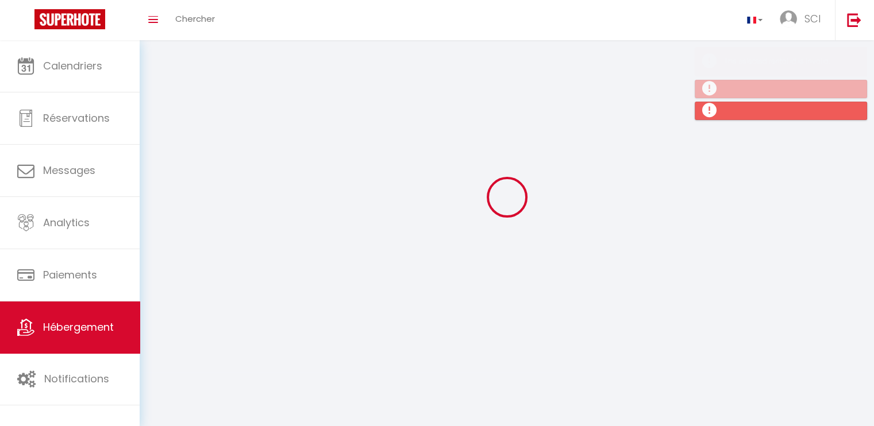
scroll to position [63, 0]
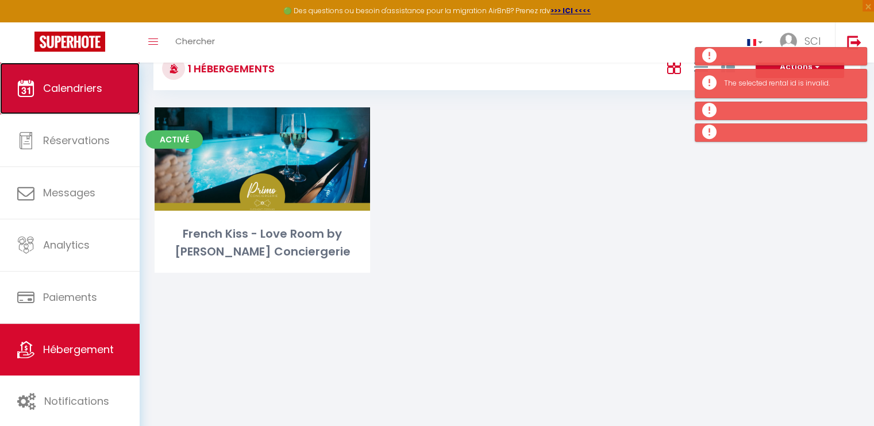
click at [80, 88] on span "Calendriers" at bounding box center [72, 88] width 59 height 14
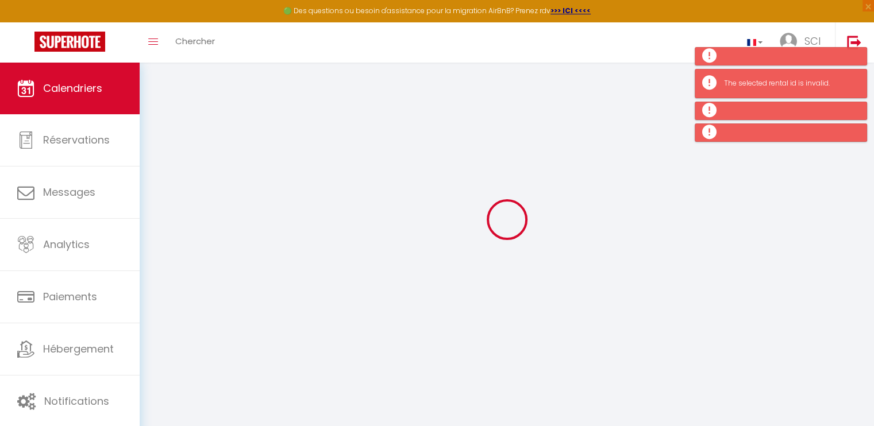
scroll to position [63, 0]
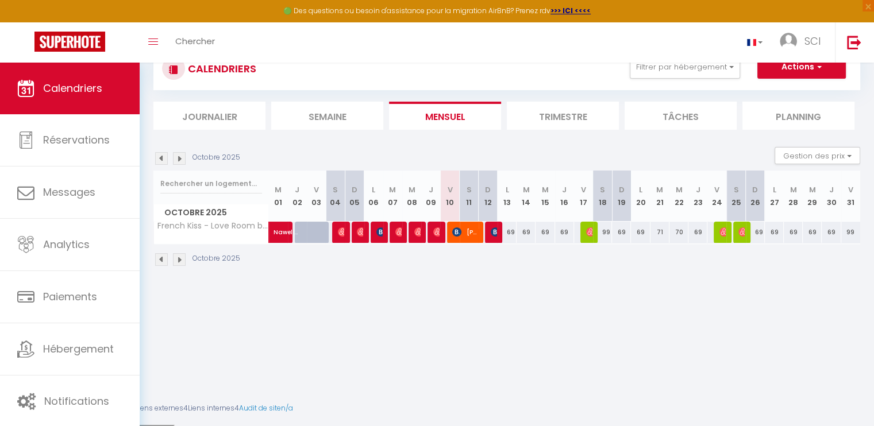
click at [161, 155] on img at bounding box center [161, 158] width 13 height 13
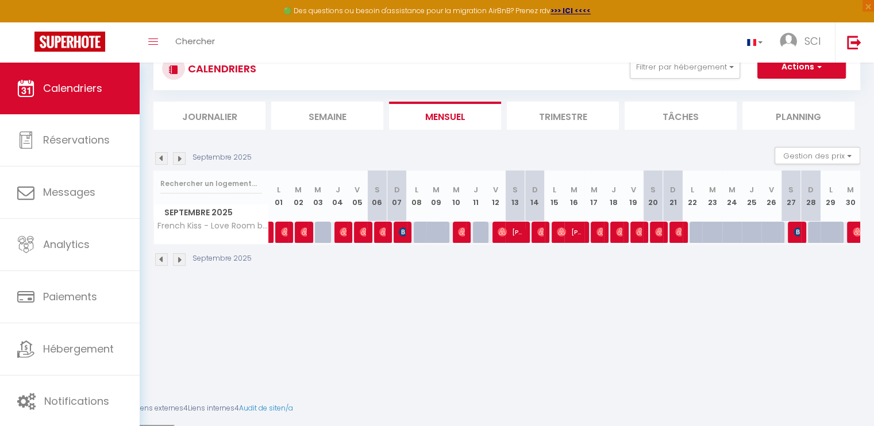
click at [161, 155] on img at bounding box center [161, 158] width 13 height 13
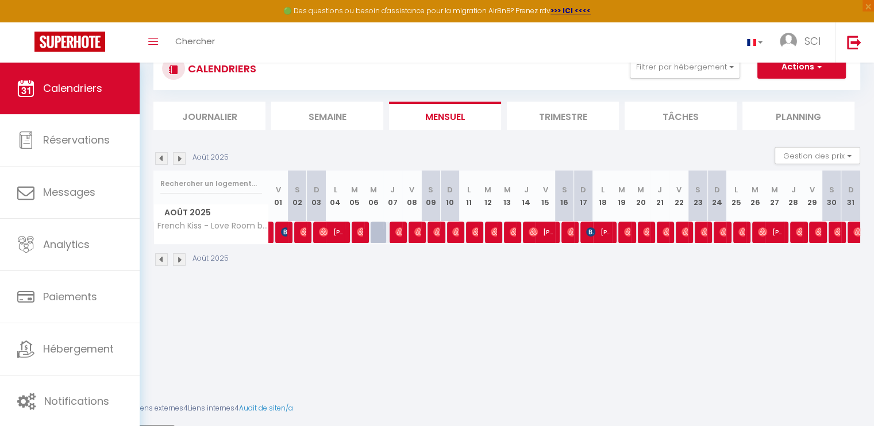
click at [161, 155] on img at bounding box center [161, 158] width 13 height 13
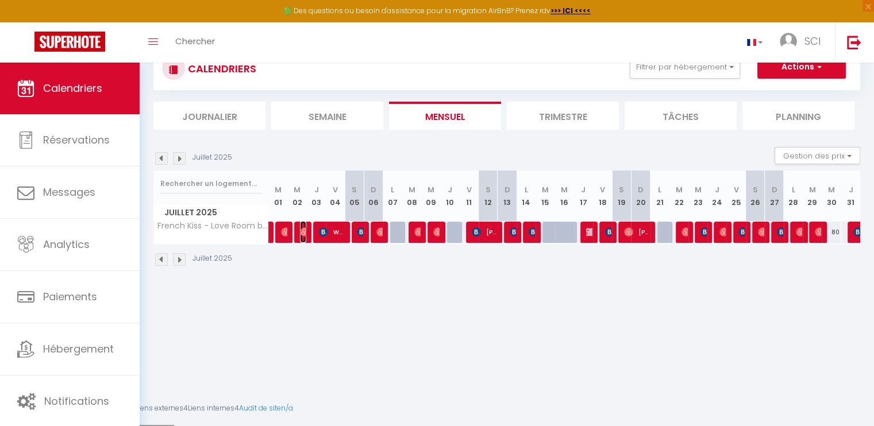
click at [302, 233] on img at bounding box center [304, 232] width 9 height 9
select select "OK"
select select "1"
select select "0"
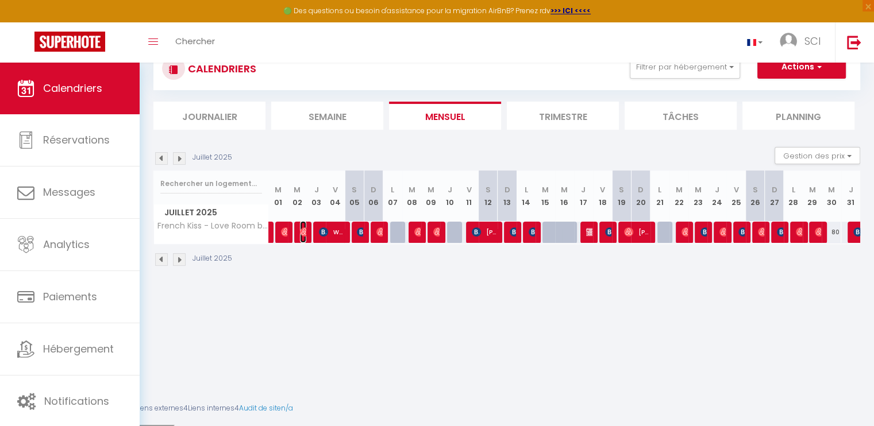
select select "1"
select select
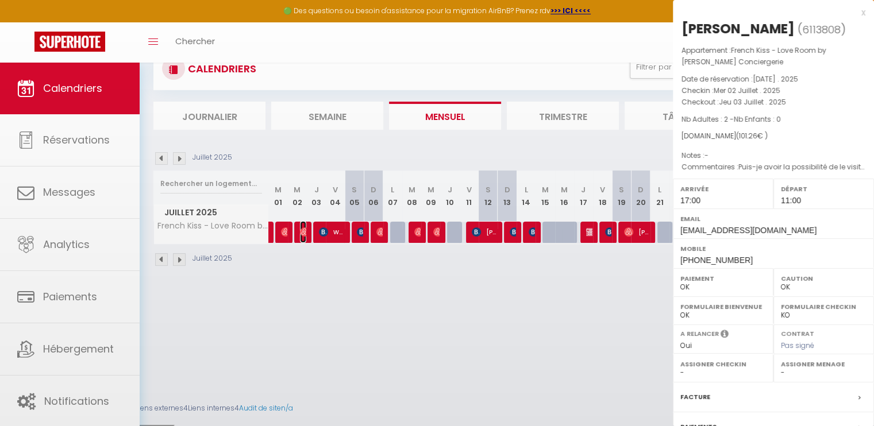
select select "45539"
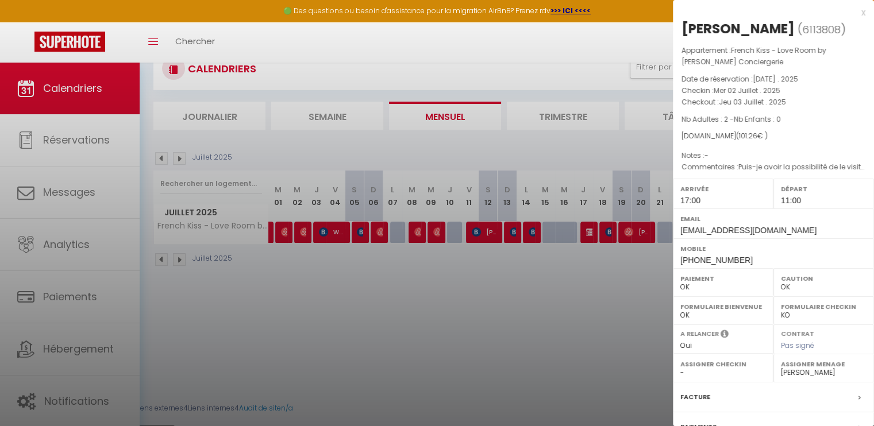
click at [286, 233] on div at bounding box center [437, 236] width 874 height 426
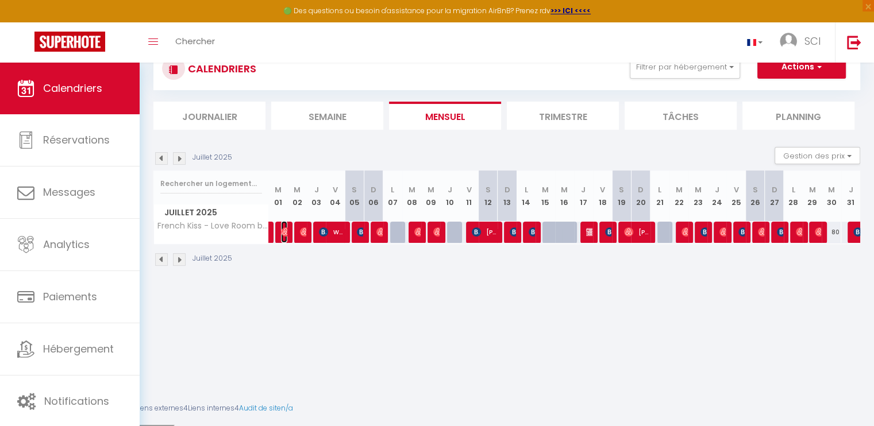
click at [286, 233] on img at bounding box center [285, 232] width 9 height 9
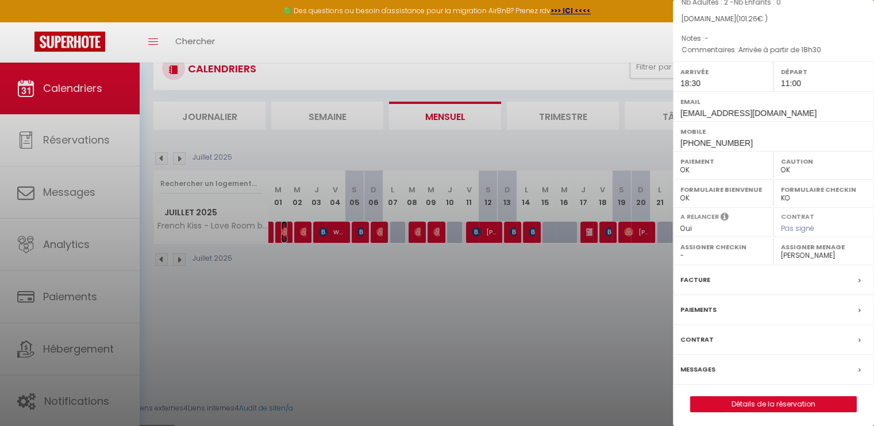
scroll to position [118, 0]
click at [702, 273] on label "Facture" at bounding box center [695, 279] width 30 height 12
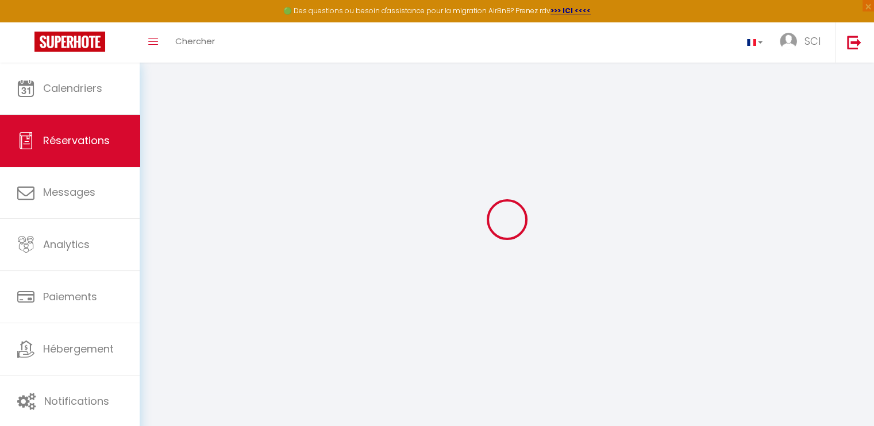
scroll to position [63, 0]
select select "cleaning"
select select "taxes"
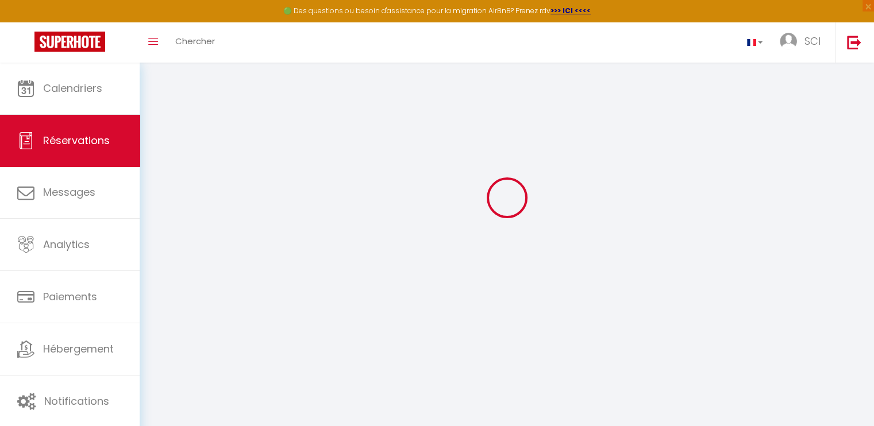
click at [444, 131] on div at bounding box center [506, 197] width 707 height 323
select select
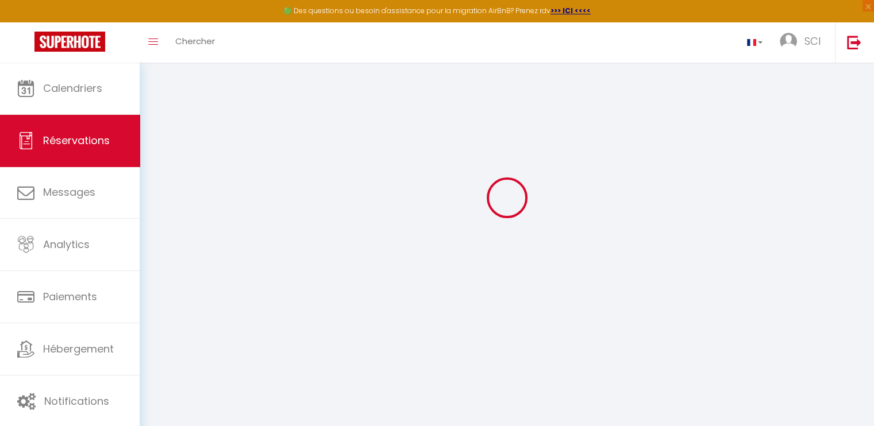
checkbox input "false"
select select
checkbox input "false"
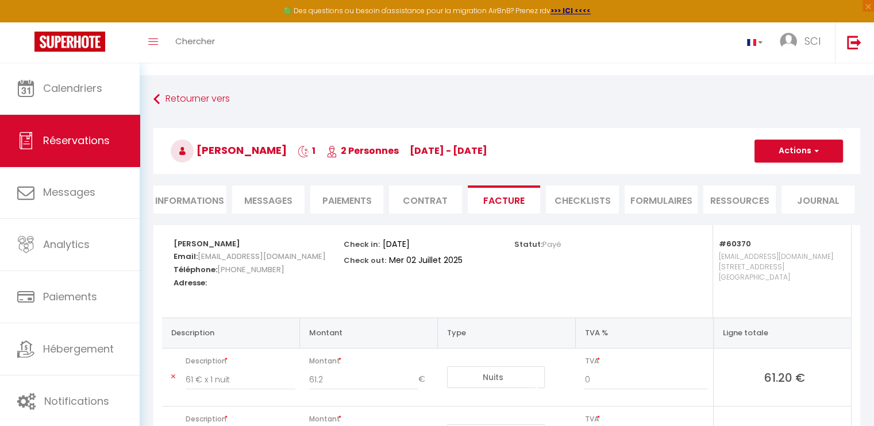
scroll to position [0, 0]
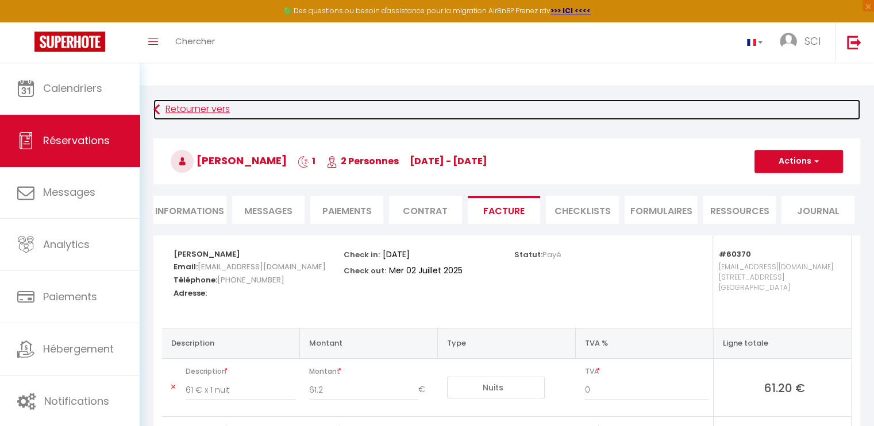
click at [159, 107] on icon at bounding box center [156, 109] width 6 height 21
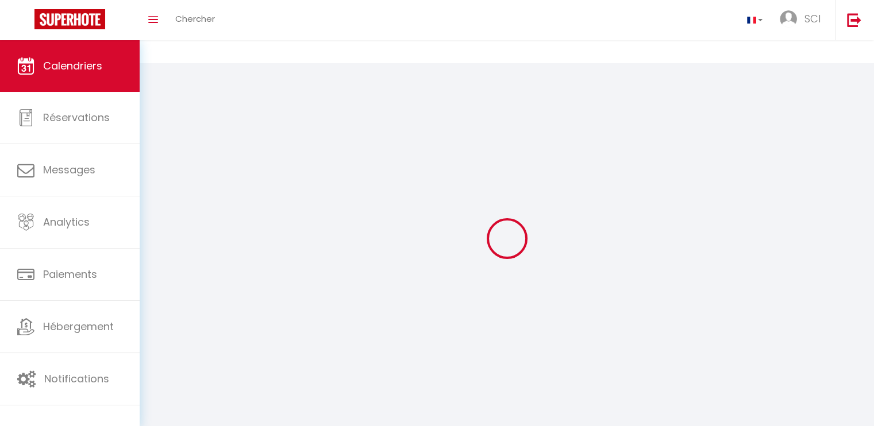
scroll to position [63, 0]
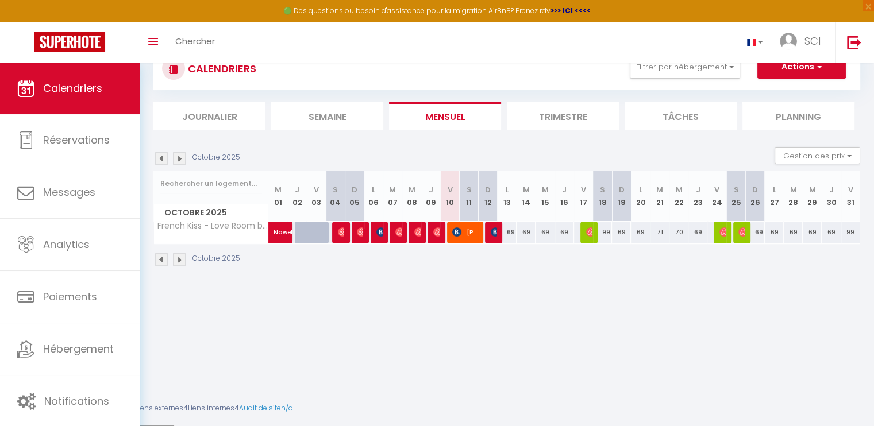
click at [160, 157] on img at bounding box center [161, 158] width 13 height 13
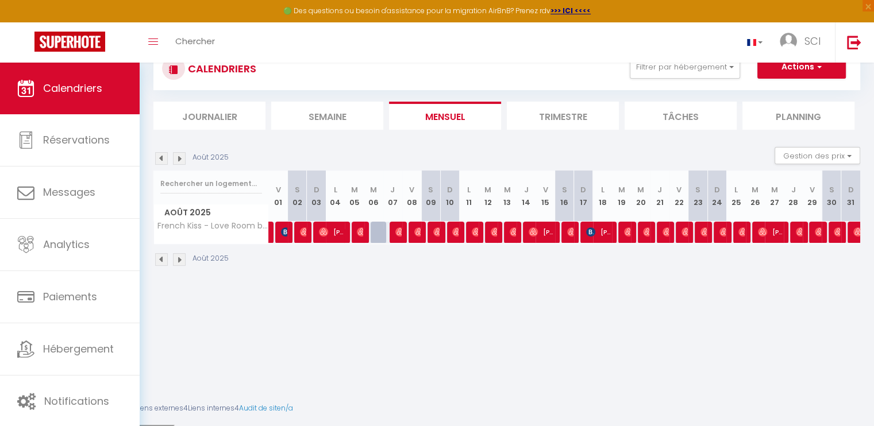
click at [161, 158] on img at bounding box center [161, 158] width 13 height 13
select select
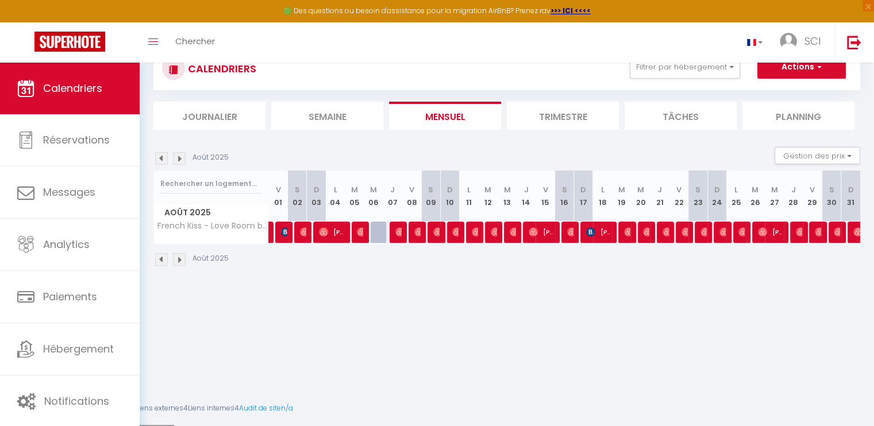
select select
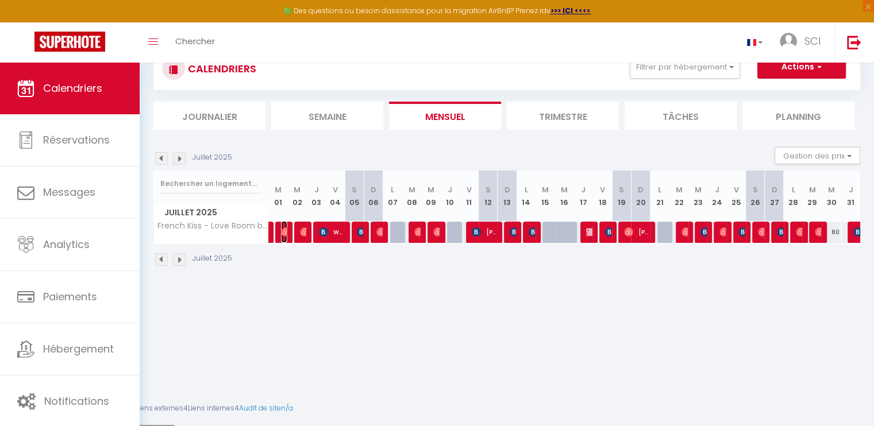
click at [283, 234] on img at bounding box center [285, 232] width 9 height 9
select select "OK"
select select "1"
select select "0"
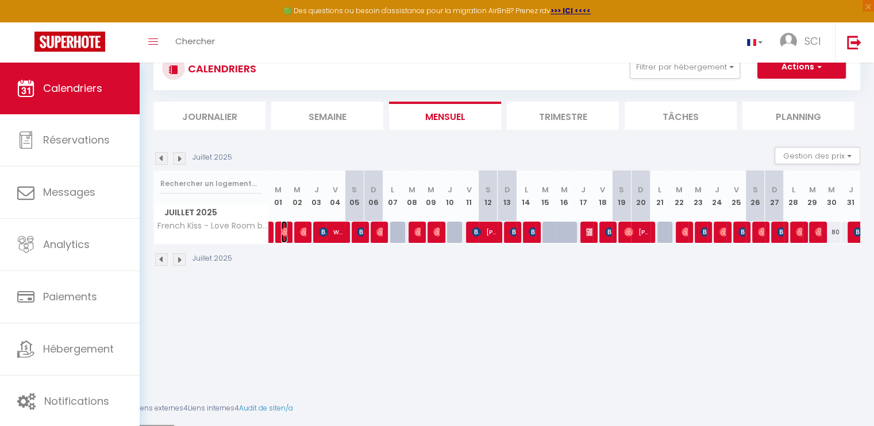
select select "1"
select select
select select "45539"
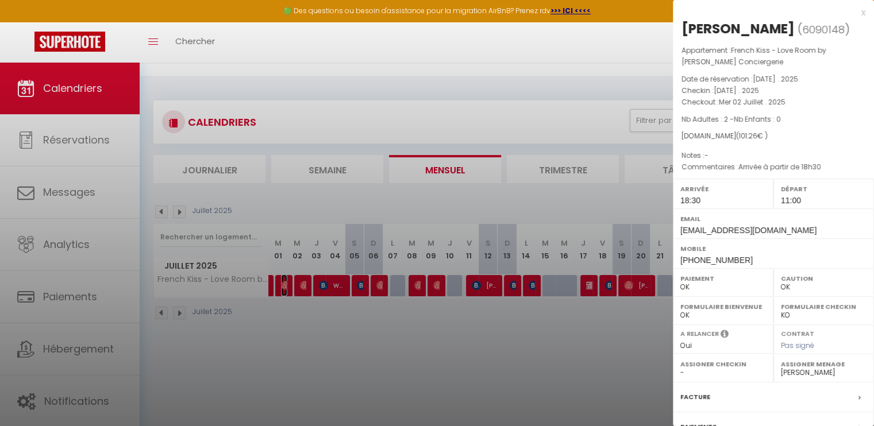
scroll to position [0, 0]
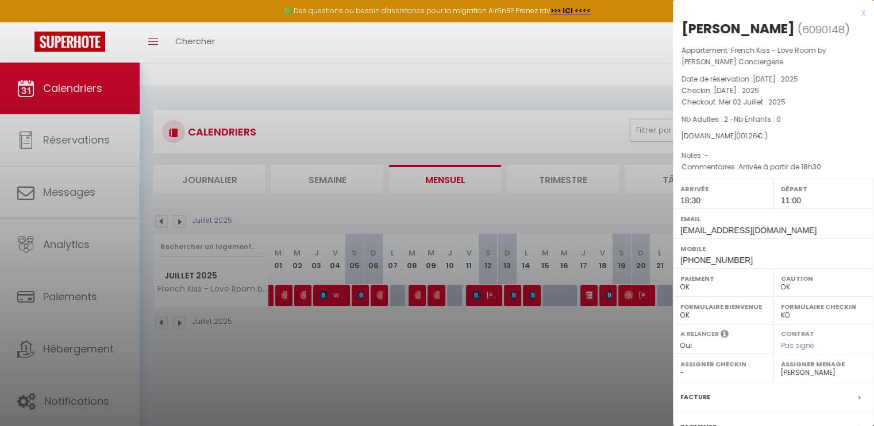
click at [464, 32] on div at bounding box center [437, 236] width 874 height 426
